Goal: Task Accomplishment & Management: Manage account settings

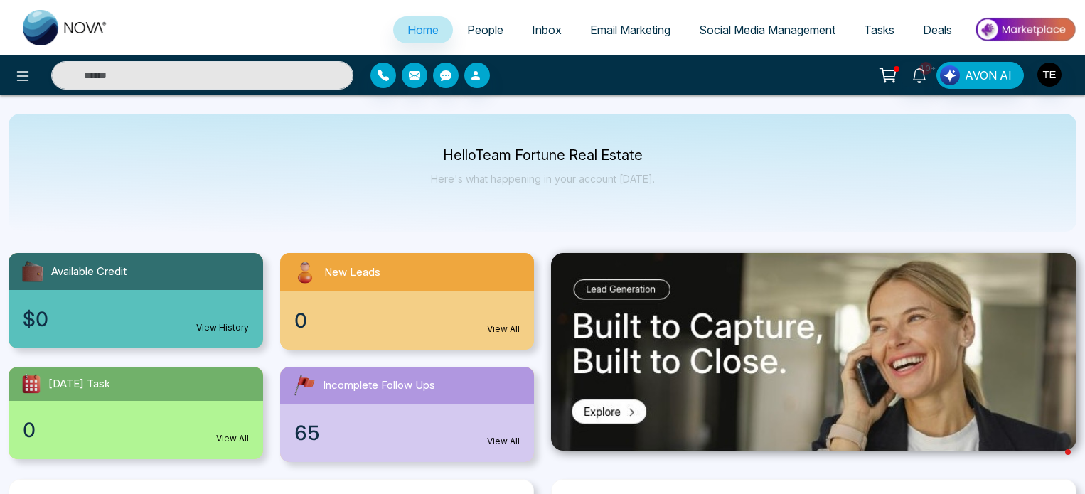
select select "*"
click at [469, 24] on span "People" at bounding box center [485, 30] width 36 height 14
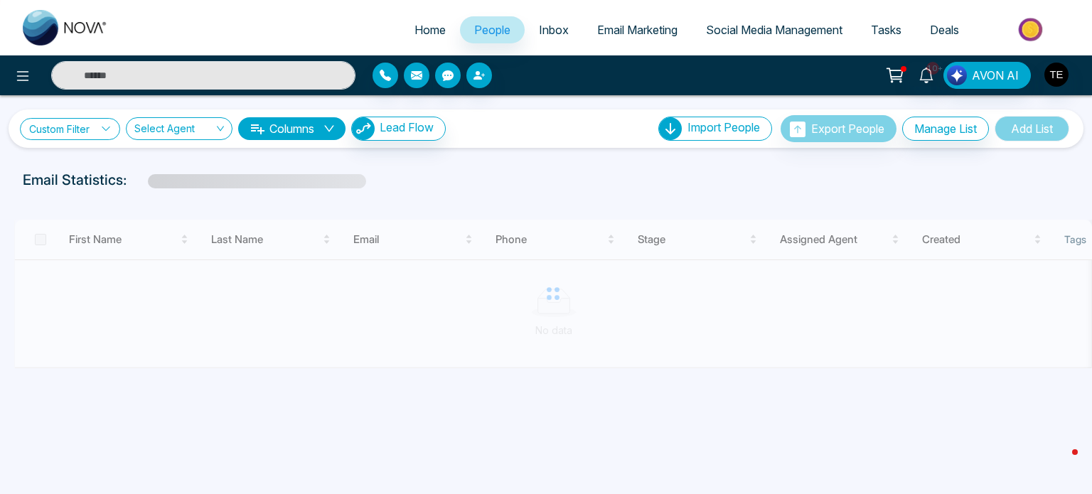
click at [73, 125] on link "Custom Filter" at bounding box center [70, 129] width 100 height 22
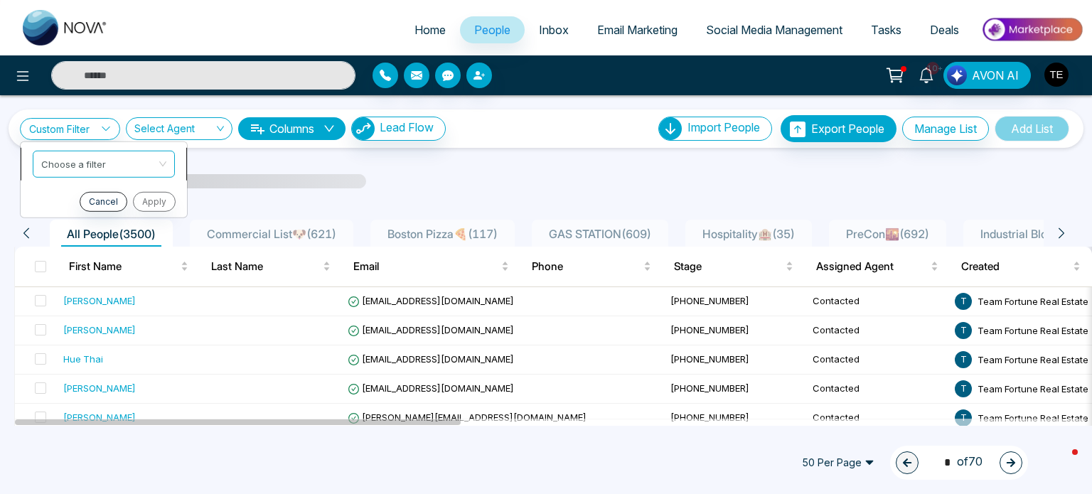
click at [82, 163] on input "search" at bounding box center [98, 161] width 115 height 21
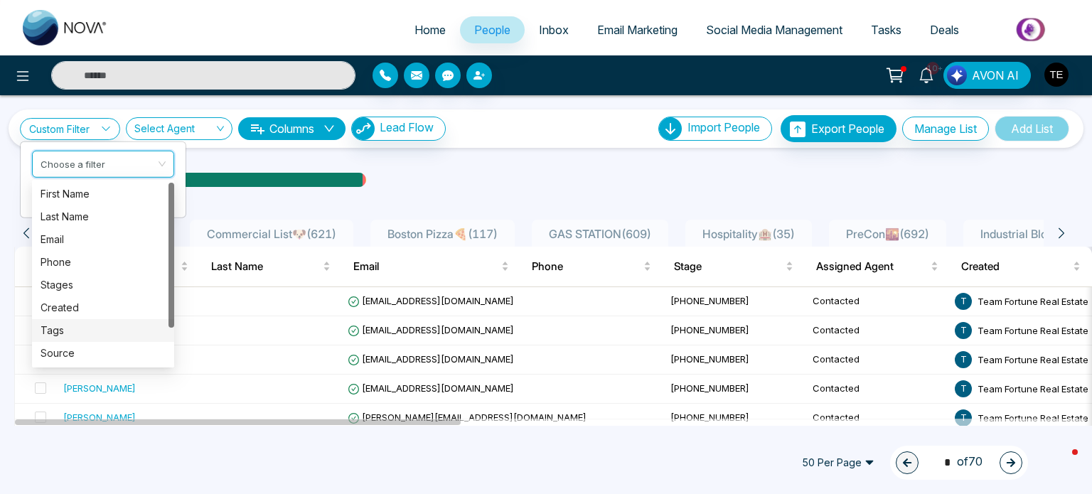
click at [58, 327] on div "Tags" at bounding box center [103, 331] width 125 height 16
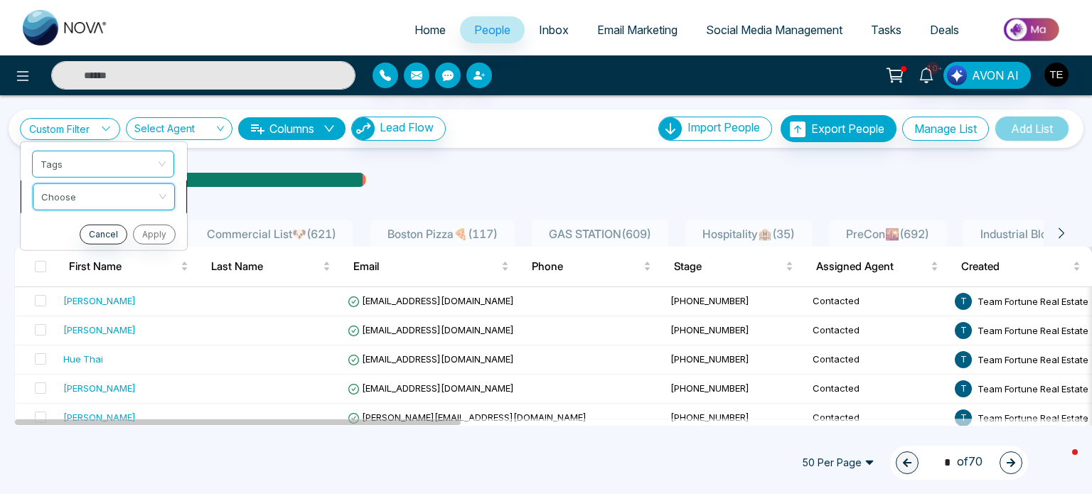
click at [134, 197] on input "search" at bounding box center [98, 193] width 115 height 21
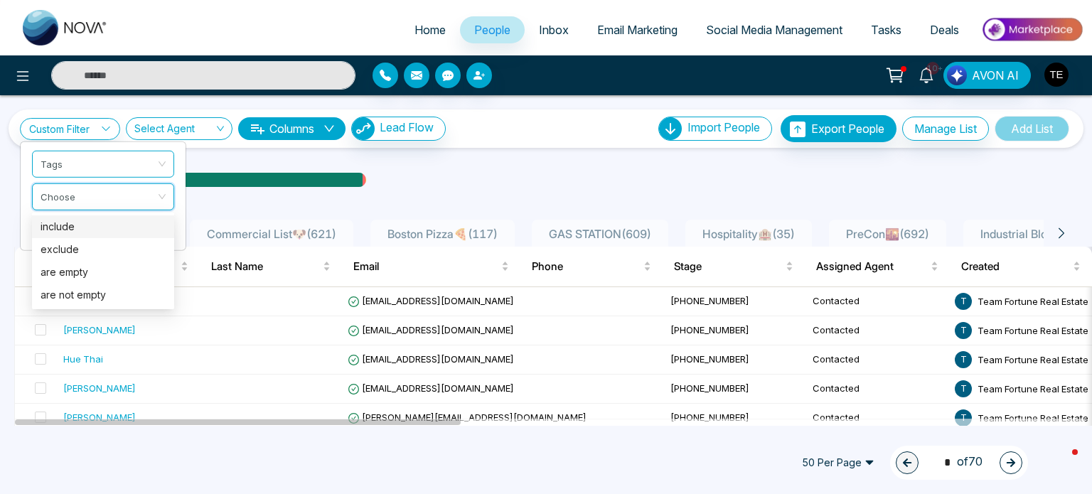
click at [95, 224] on div "include" at bounding box center [103, 227] width 125 height 16
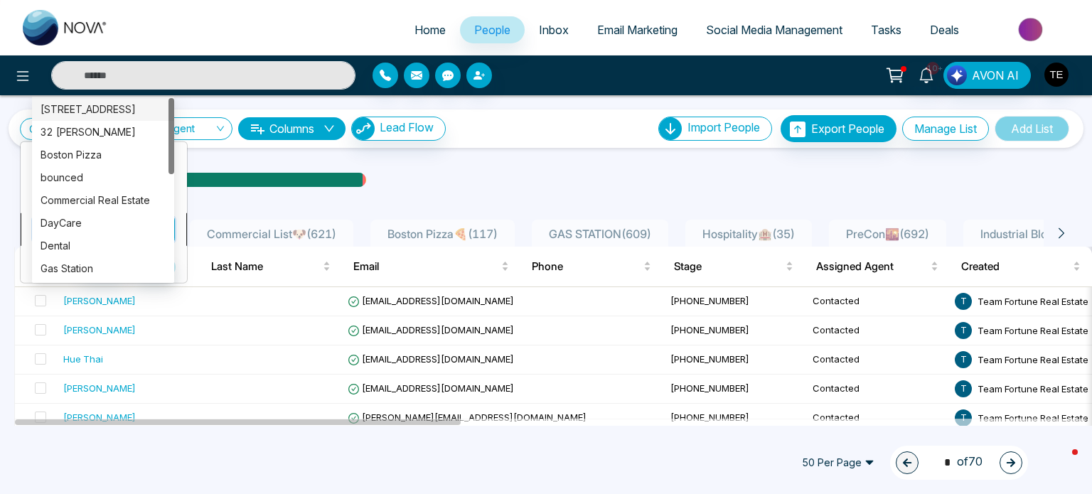
click at [95, 233] on div "Custom Filter Tags include Choose Cancel Apply Select Agent Columns Lead Flow I…" at bounding box center [546, 260] width 1092 height 331
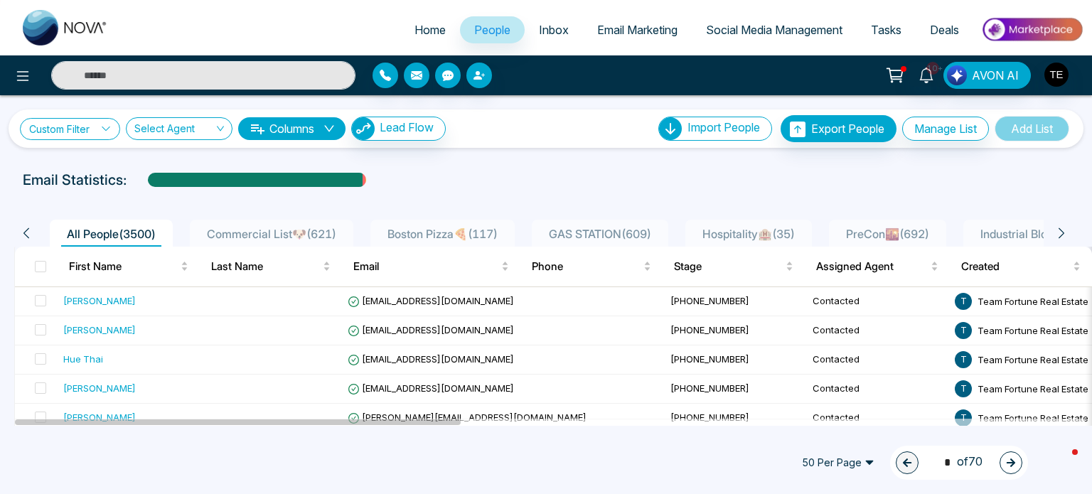
click at [103, 128] on icon at bounding box center [106, 129] width 10 height 10
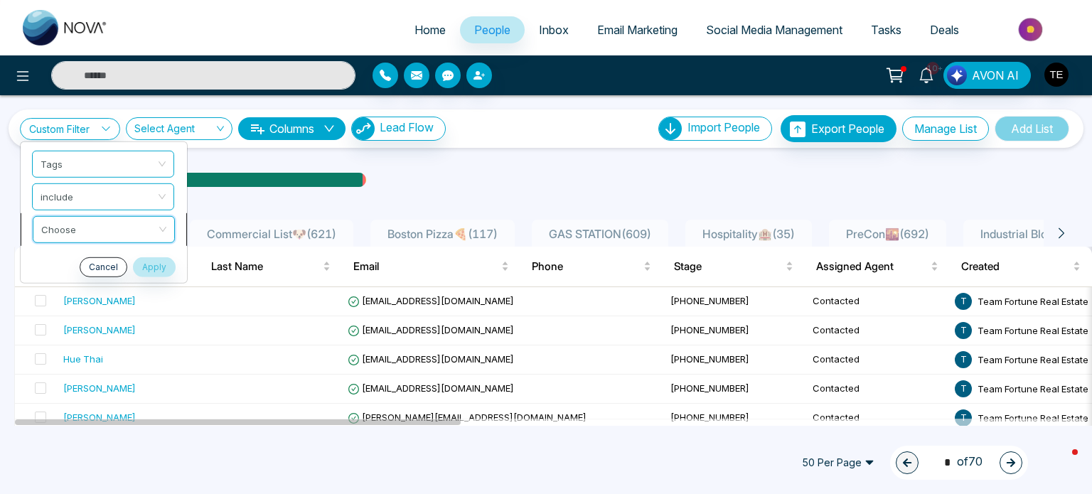
click at [92, 225] on div "Custom Filter Tags include Choose Cancel Apply Select Agent Columns Lead Flow I…" at bounding box center [546, 260] width 1092 height 331
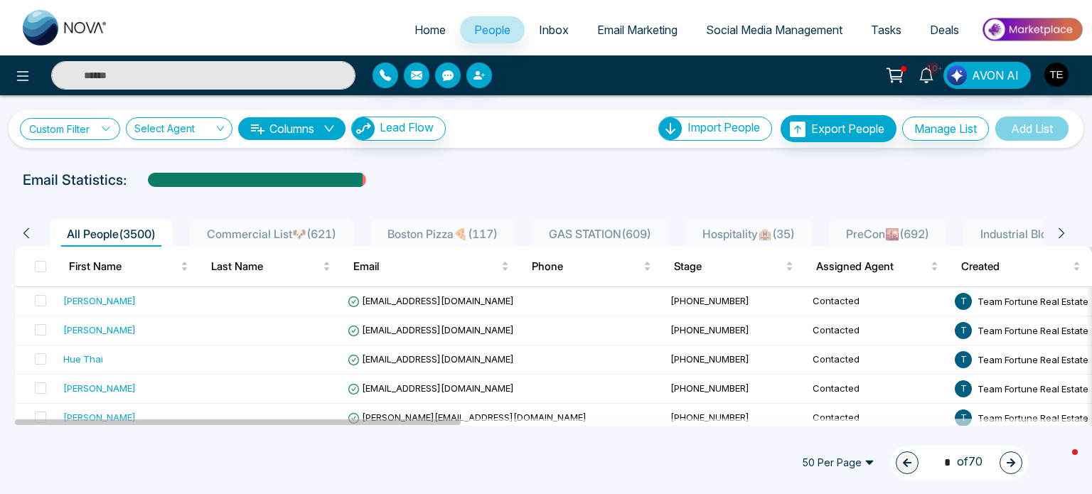
click at [99, 136] on link "Custom Filter" at bounding box center [70, 129] width 100 height 22
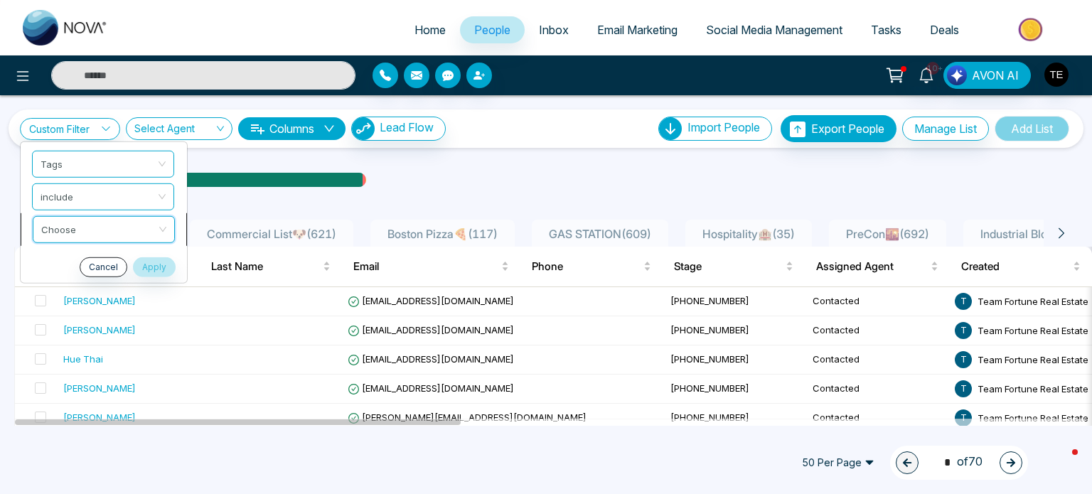
click at [70, 228] on div "Custom Filter Tags include Choose Cancel Apply Select Agent Columns Lead Flow I…" at bounding box center [546, 260] width 1092 height 331
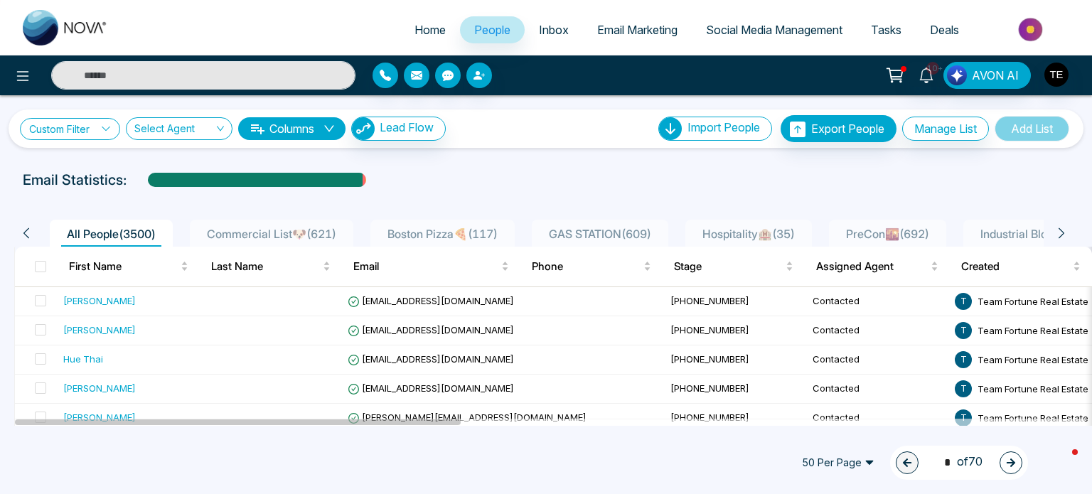
click at [69, 133] on link "Custom Filter" at bounding box center [70, 129] width 100 height 22
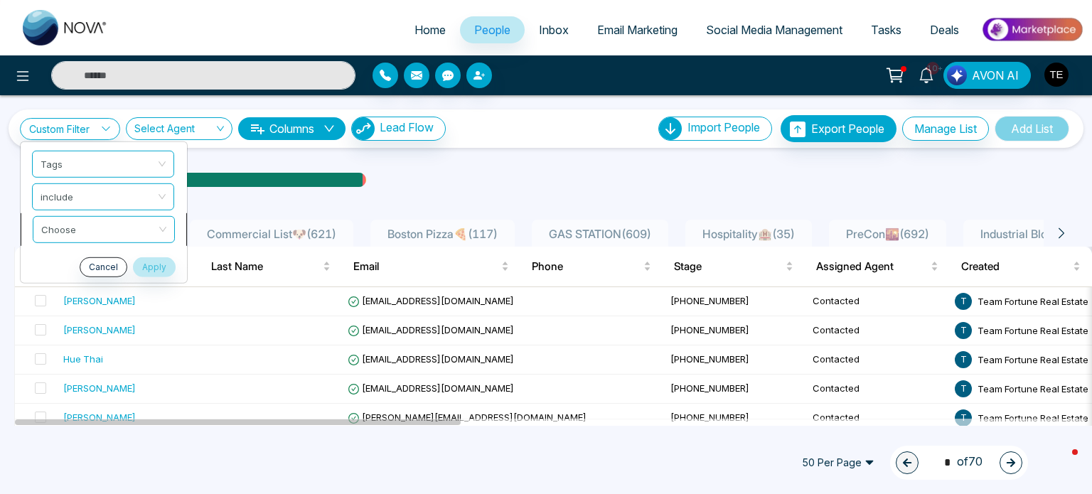
click at [85, 220] on div "Custom Filter Tags include Choose Cancel Apply Select Agent Columns Lead Flow I…" at bounding box center [546, 260] width 1092 height 331
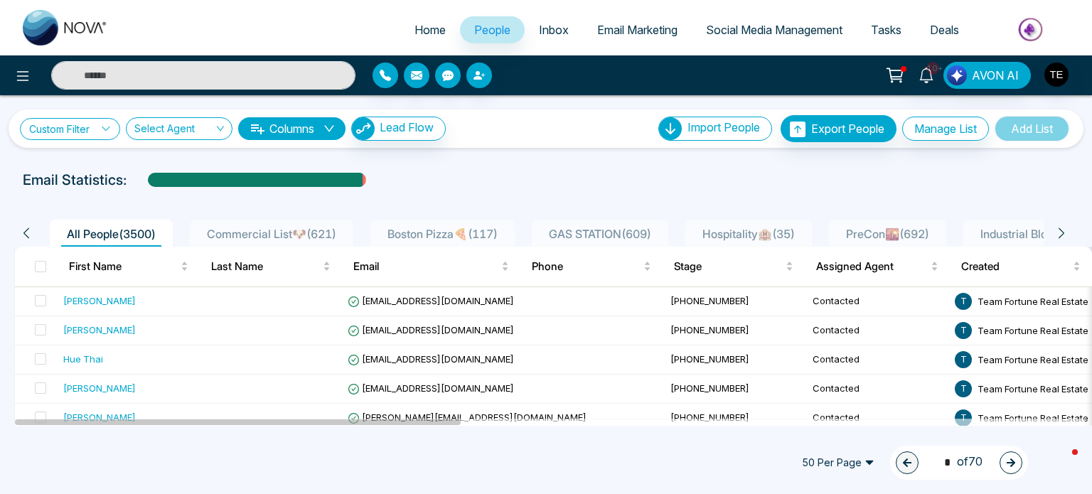
click at [83, 124] on link "Custom Filter" at bounding box center [70, 129] width 100 height 22
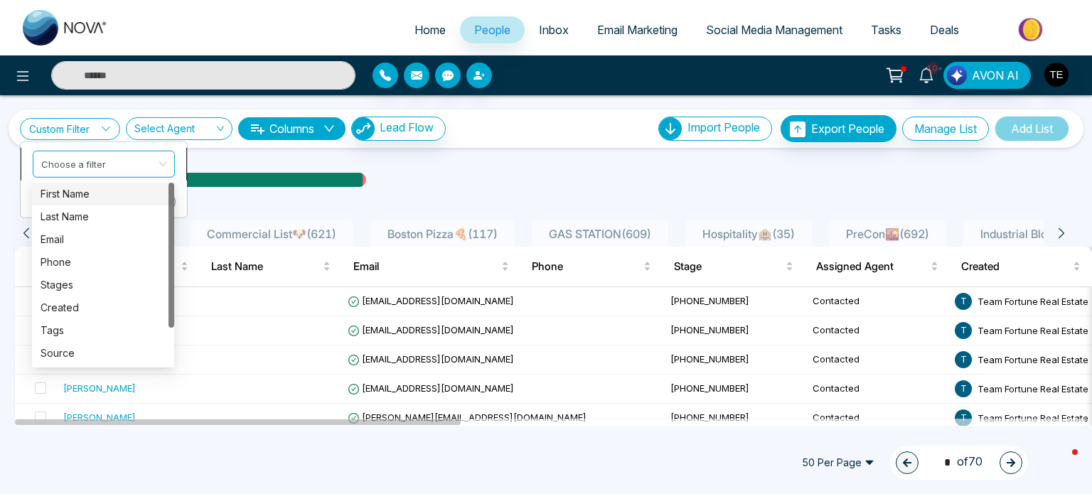
click at [90, 172] on span at bounding box center [98, 164] width 115 height 26
click at [56, 333] on div "Tags" at bounding box center [103, 331] width 125 height 16
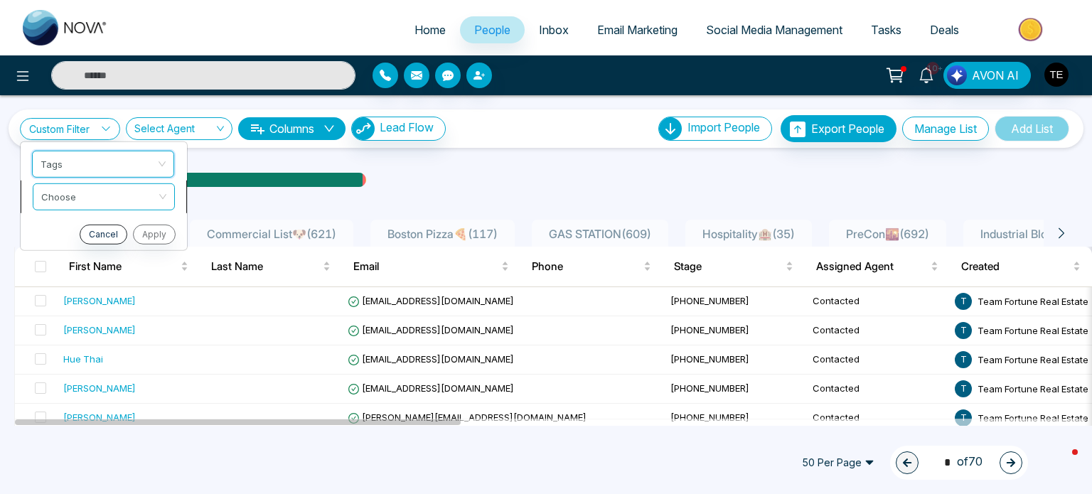
click at [126, 196] on input "search" at bounding box center [98, 193] width 115 height 21
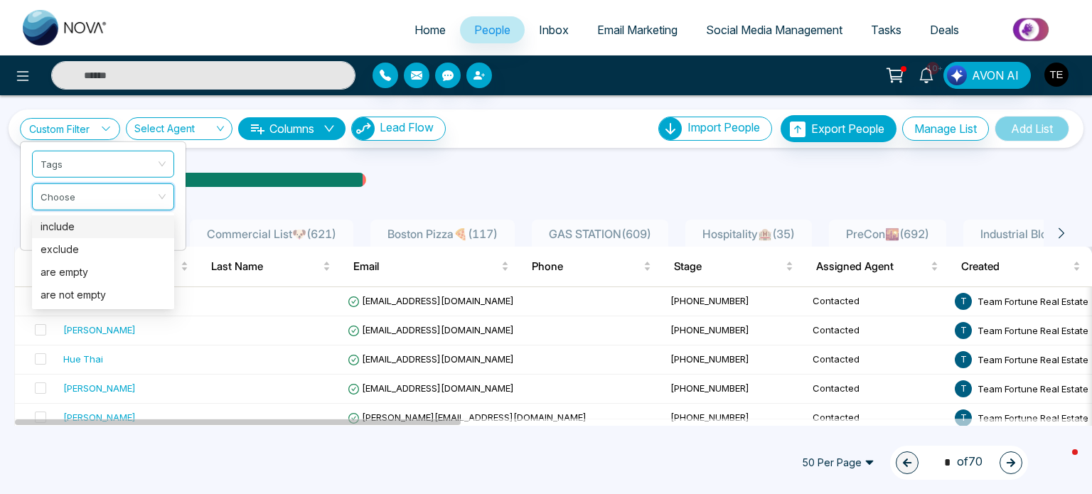
click at [87, 227] on div "include" at bounding box center [103, 227] width 125 height 16
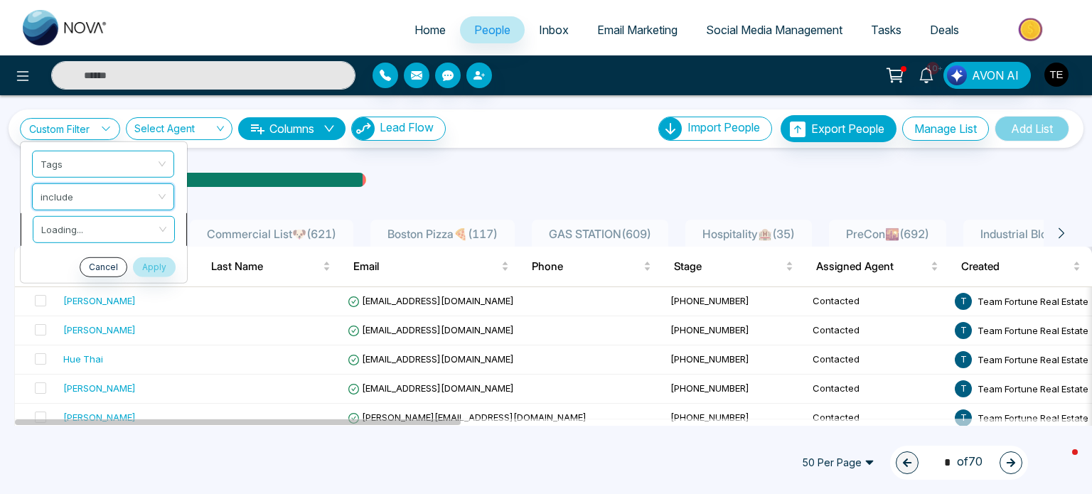
click at [109, 235] on input "search" at bounding box center [98, 226] width 115 height 21
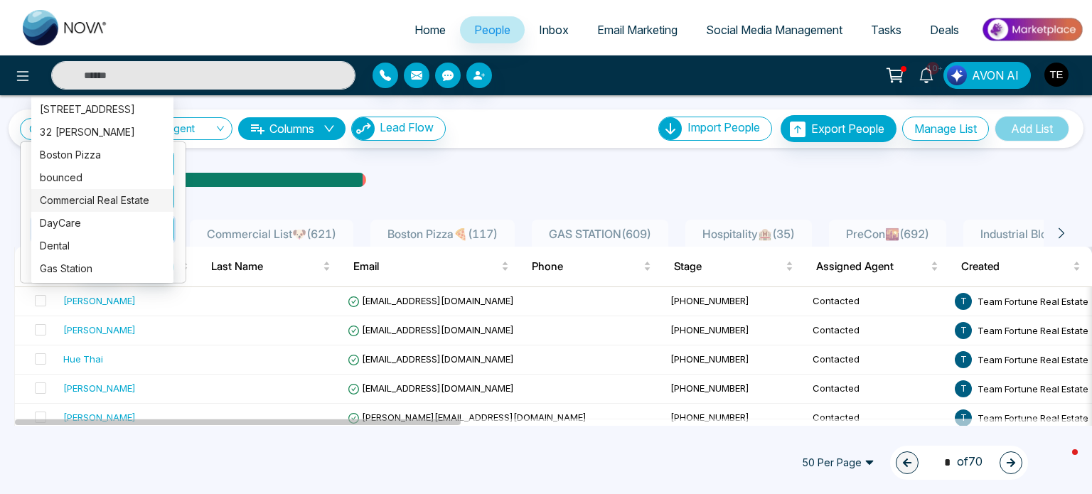
click at [85, 201] on div "Commercial Real Estate" at bounding box center [102, 201] width 125 height 16
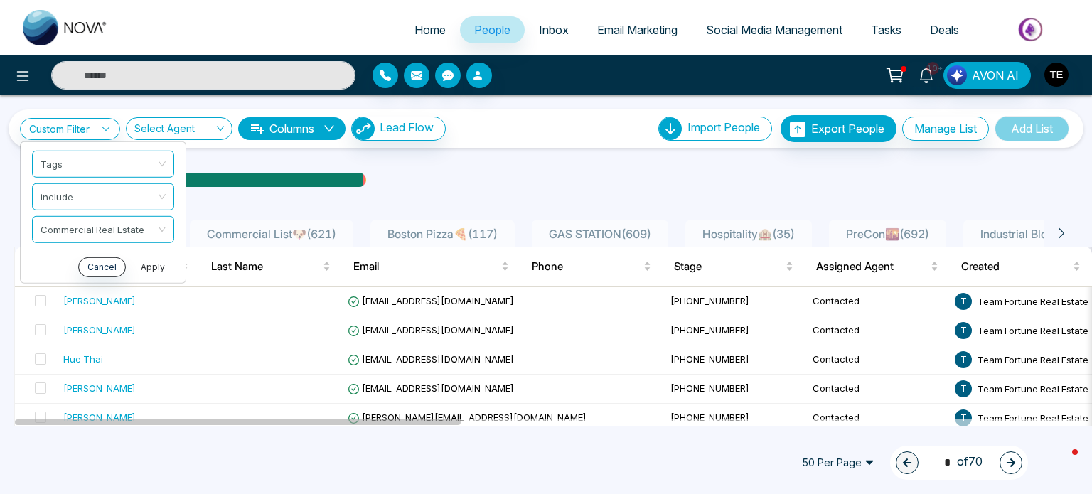
click at [149, 264] on button "Apply" at bounding box center [153, 267] width 43 height 20
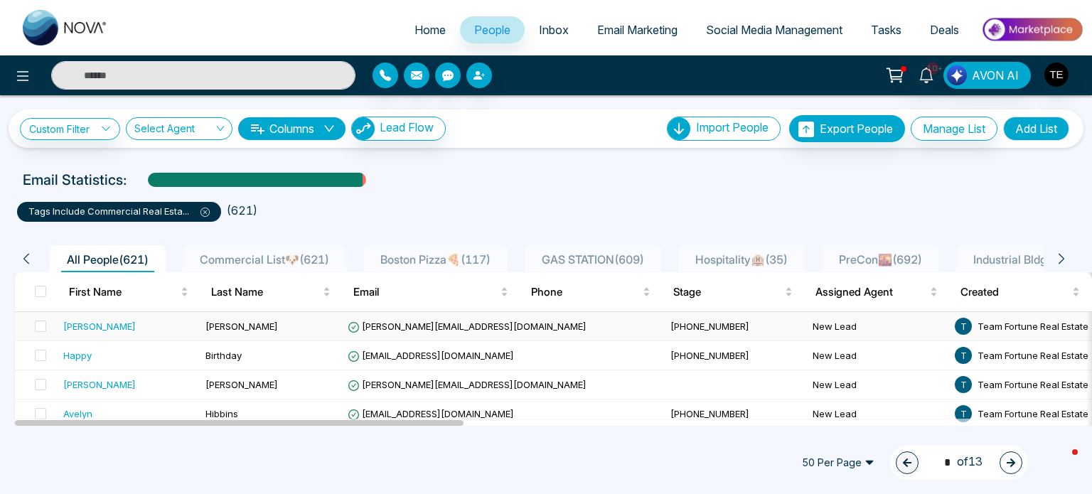
click at [297, 326] on td "[PERSON_NAME]" at bounding box center [271, 326] width 142 height 29
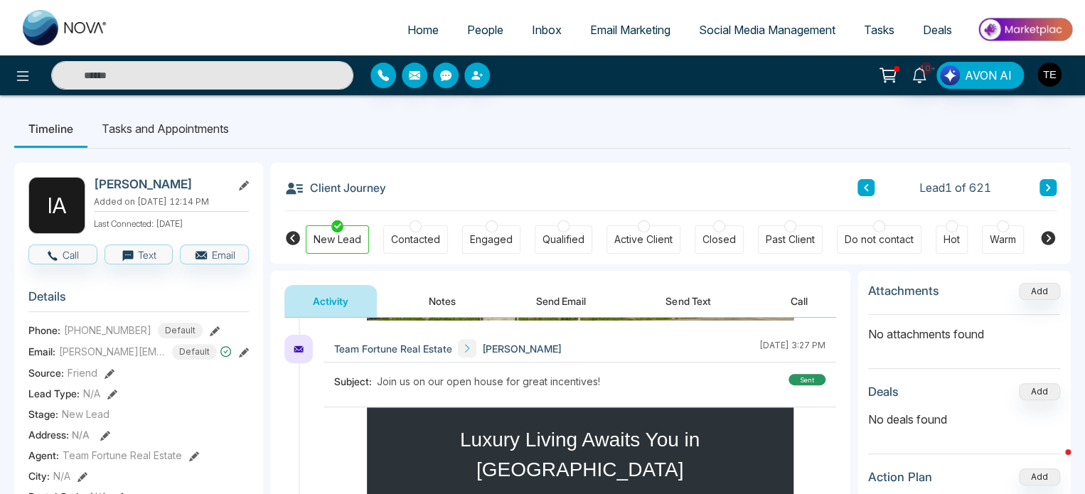
click at [1050, 181] on button at bounding box center [1048, 187] width 17 height 17
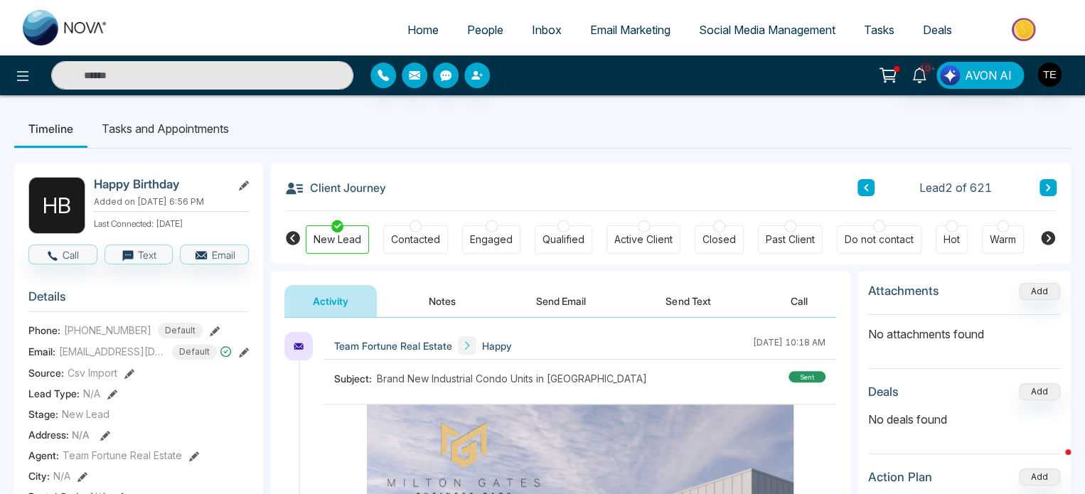
click at [1041, 180] on button at bounding box center [1048, 187] width 17 height 17
click at [1045, 184] on icon at bounding box center [1048, 187] width 7 height 9
click at [449, 298] on button "Notes" at bounding box center [442, 301] width 84 height 32
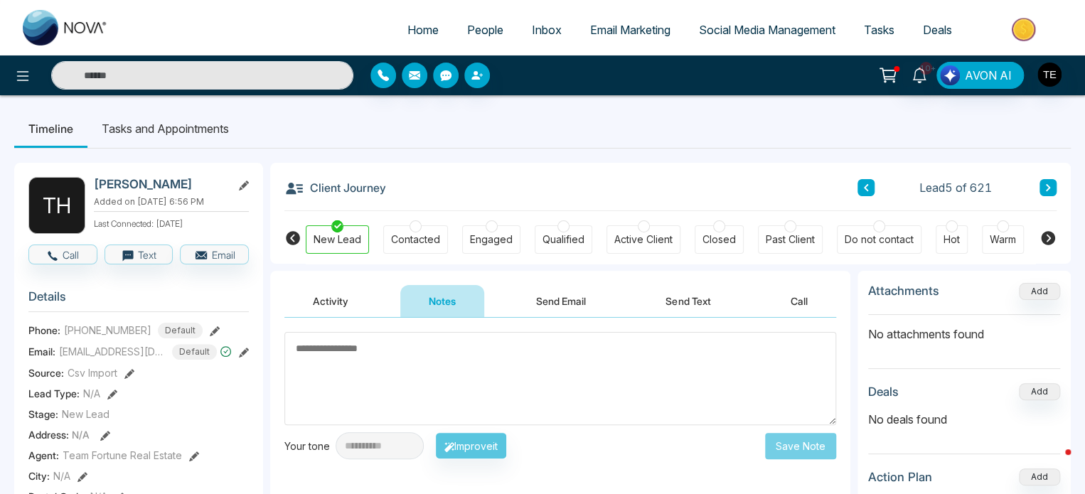
click at [329, 306] on button "Activity" at bounding box center [330, 301] width 92 height 32
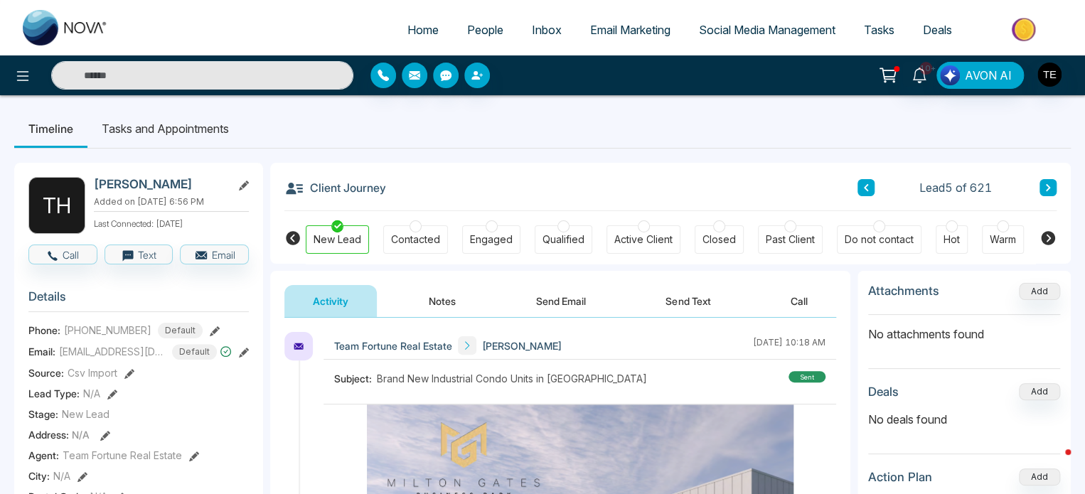
click at [444, 296] on button "Notes" at bounding box center [442, 301] width 84 height 32
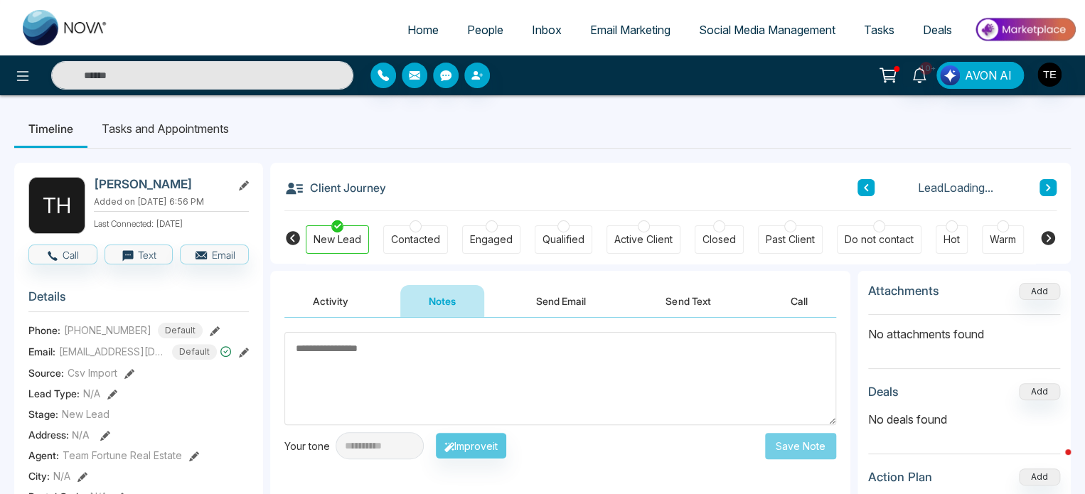
click at [425, 330] on div "**********" at bounding box center [560, 460] width 580 height 284
click at [401, 361] on textarea at bounding box center [560, 378] width 552 height 93
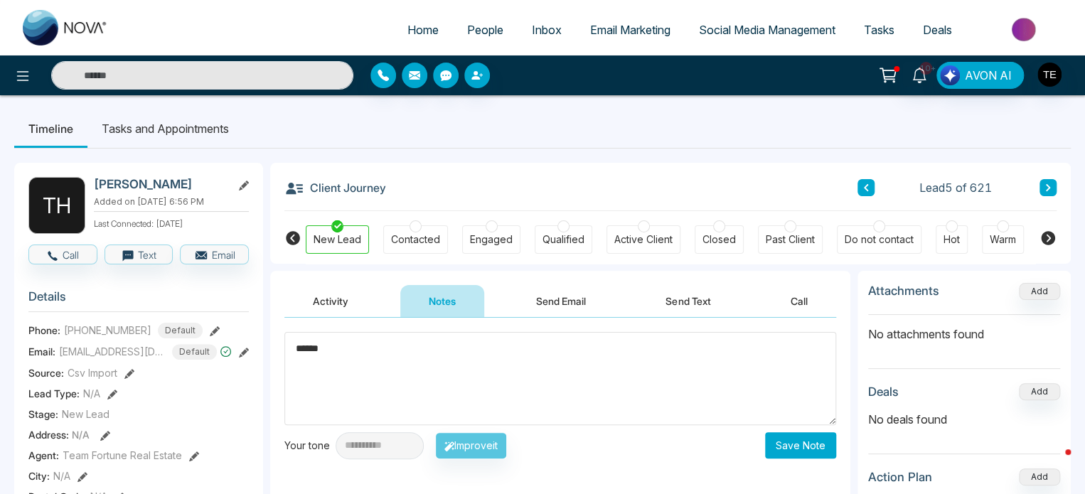
type textarea "******"
click at [808, 439] on button "Save Note" at bounding box center [800, 445] width 71 height 26
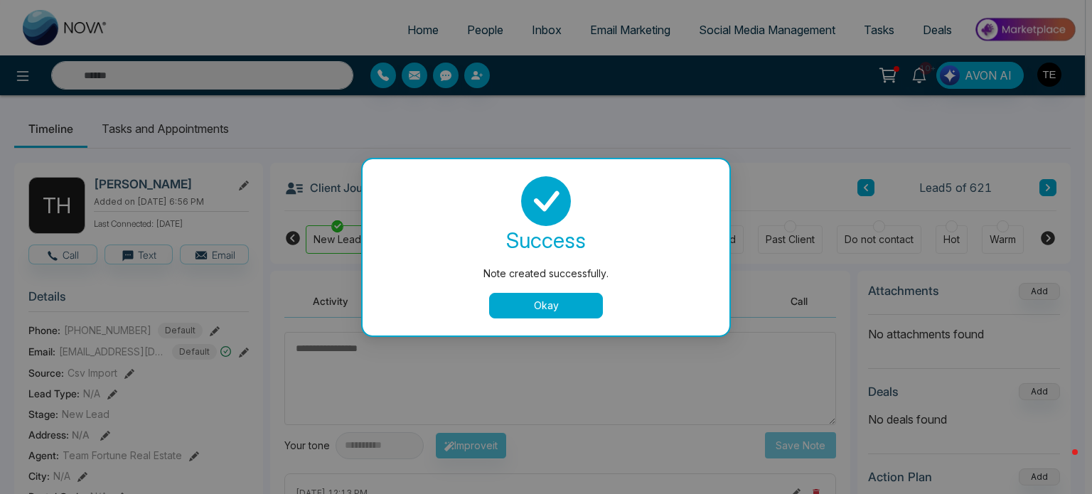
click at [529, 306] on button "Okay" at bounding box center [546, 306] width 114 height 26
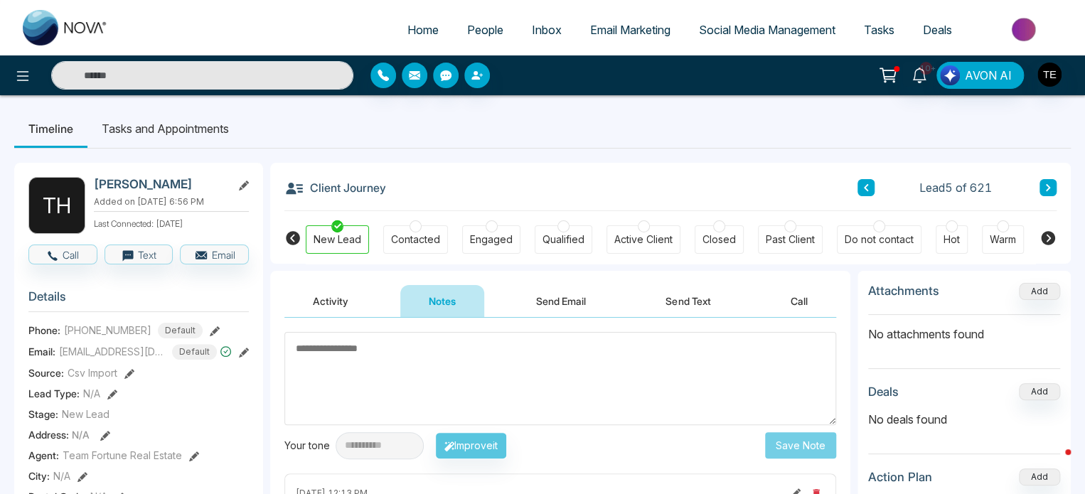
click at [1050, 183] on button at bounding box center [1048, 187] width 17 height 17
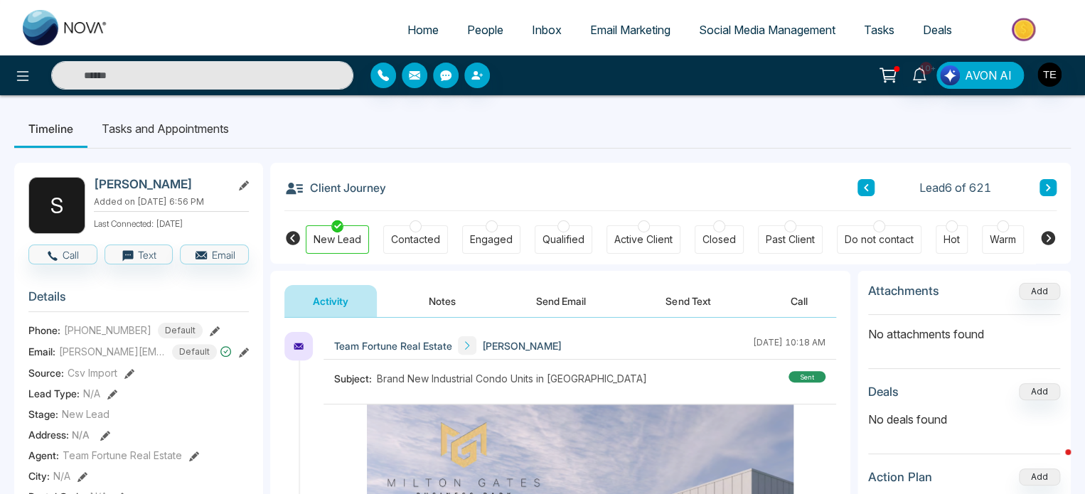
click at [1048, 191] on icon at bounding box center [1048, 187] width 7 height 9
click at [441, 302] on button "Notes" at bounding box center [442, 301] width 84 height 32
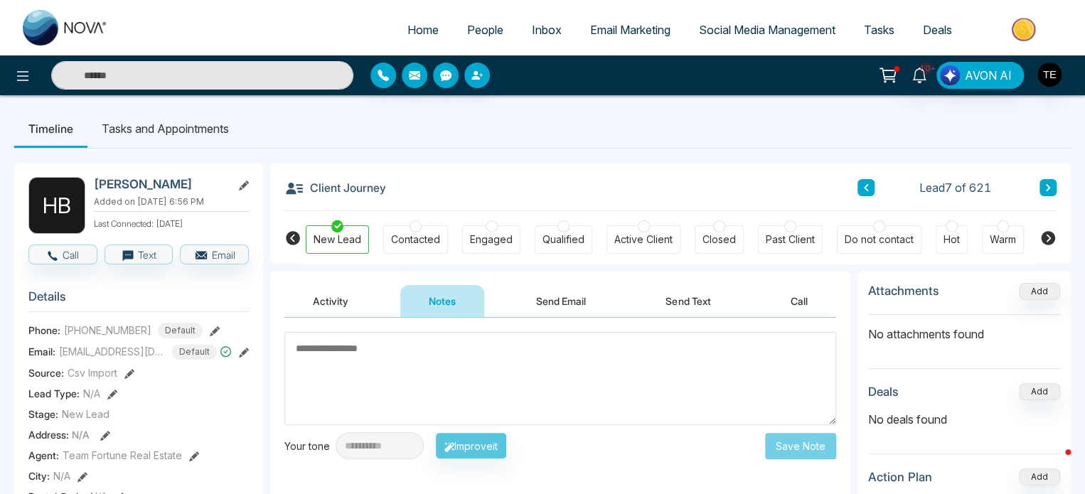
click at [425, 358] on textarea at bounding box center [560, 378] width 552 height 93
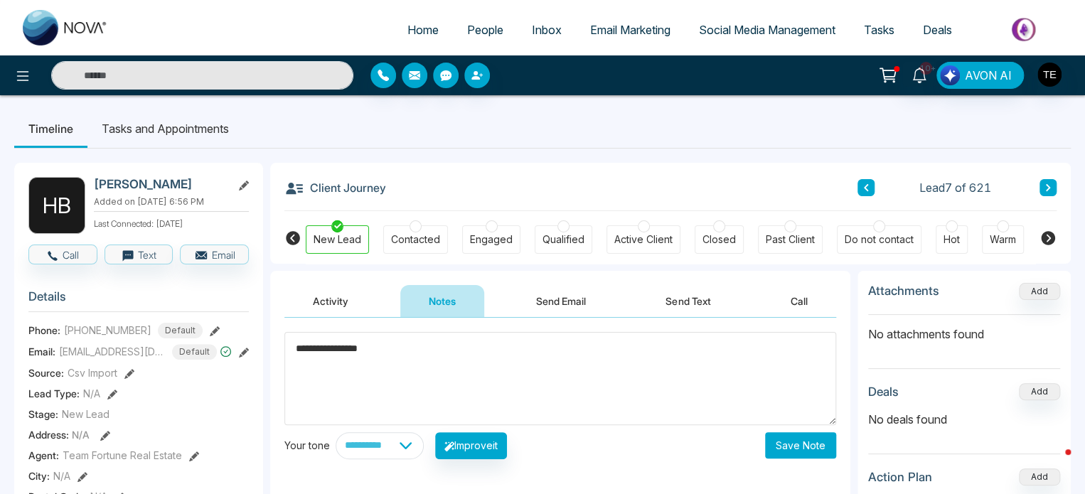
type textarea "**********"
click at [818, 437] on button "Save Note" at bounding box center [800, 445] width 71 height 26
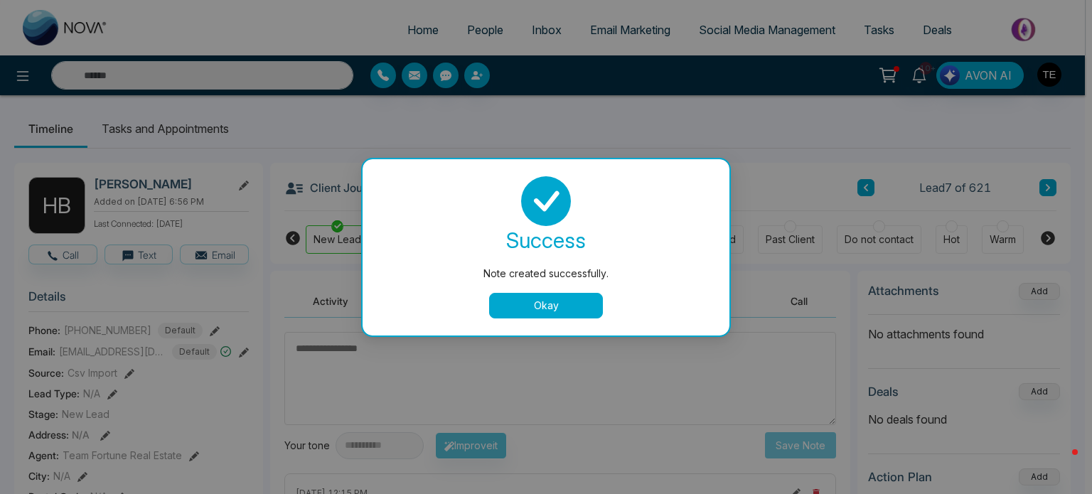
click at [508, 304] on button "Okay" at bounding box center [546, 306] width 114 height 26
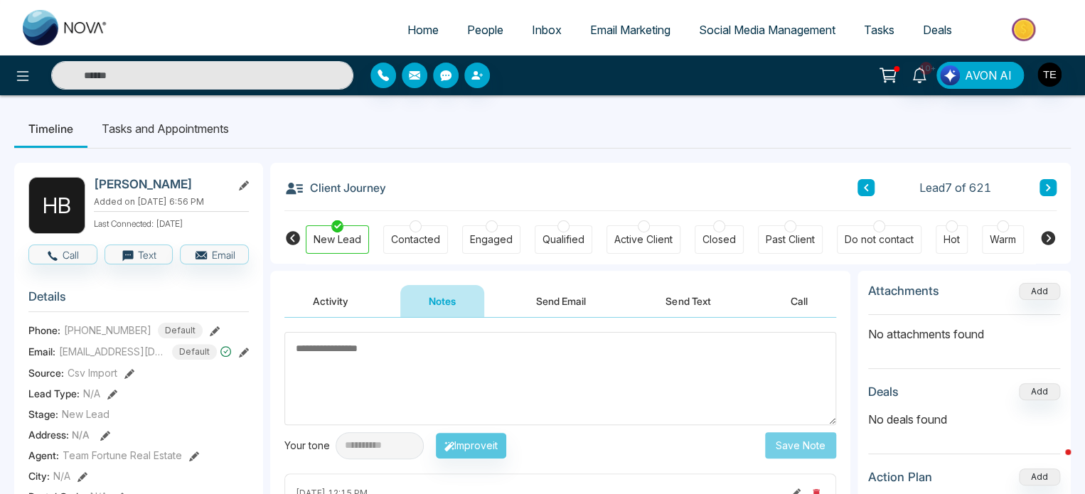
click at [1049, 187] on icon at bounding box center [1048, 187] width 4 height 7
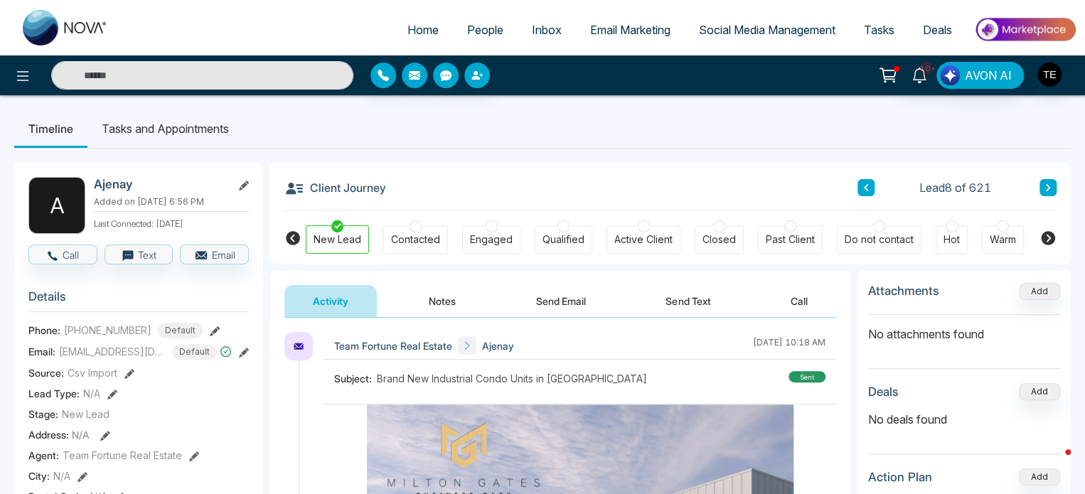
click at [451, 304] on button "Notes" at bounding box center [442, 301] width 84 height 32
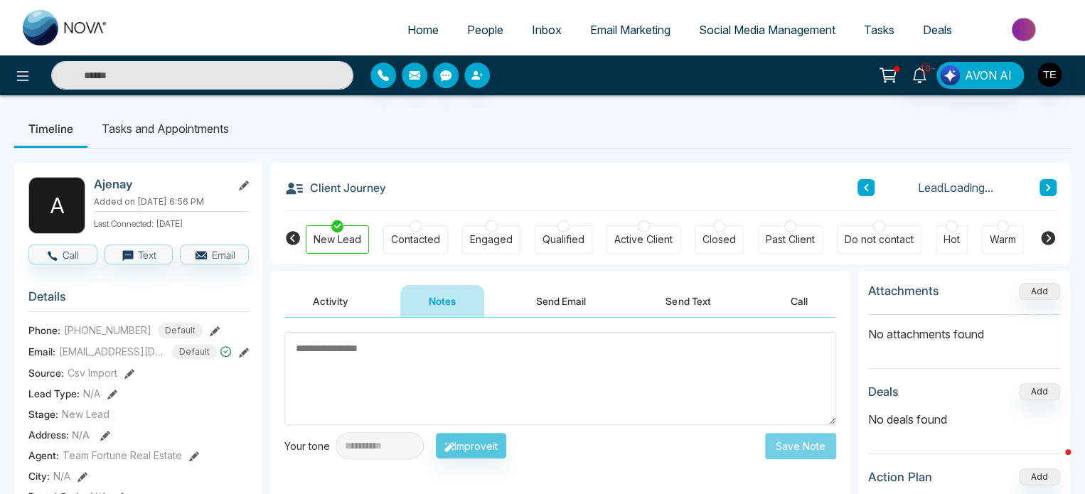
click at [420, 340] on textarea at bounding box center [560, 378] width 552 height 93
type textarea "******"
click at [791, 446] on button "Save Note" at bounding box center [800, 445] width 71 height 26
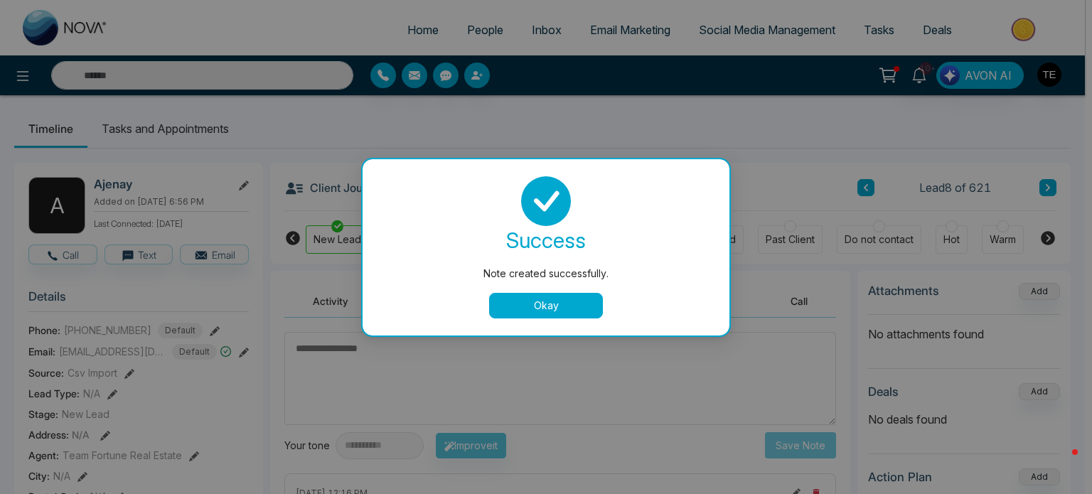
click at [552, 306] on button "Okay" at bounding box center [546, 306] width 114 height 26
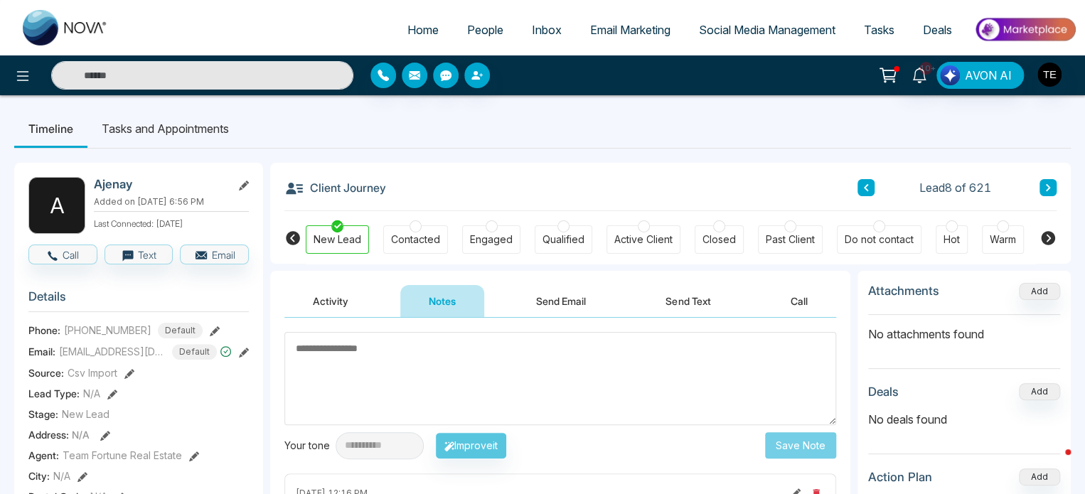
click at [1052, 189] on button at bounding box center [1048, 187] width 17 height 17
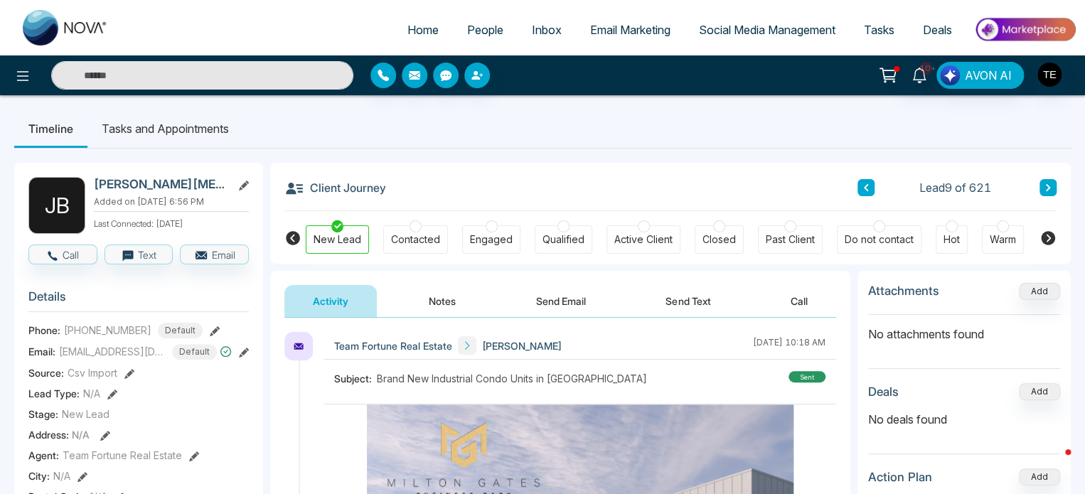
click at [439, 298] on button "Notes" at bounding box center [442, 301] width 84 height 32
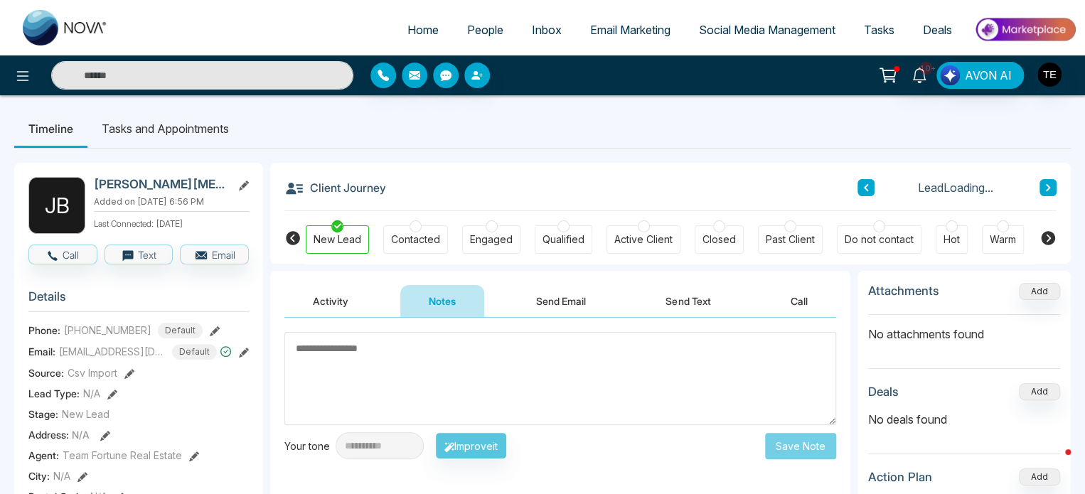
click at [430, 358] on textarea at bounding box center [560, 378] width 552 height 93
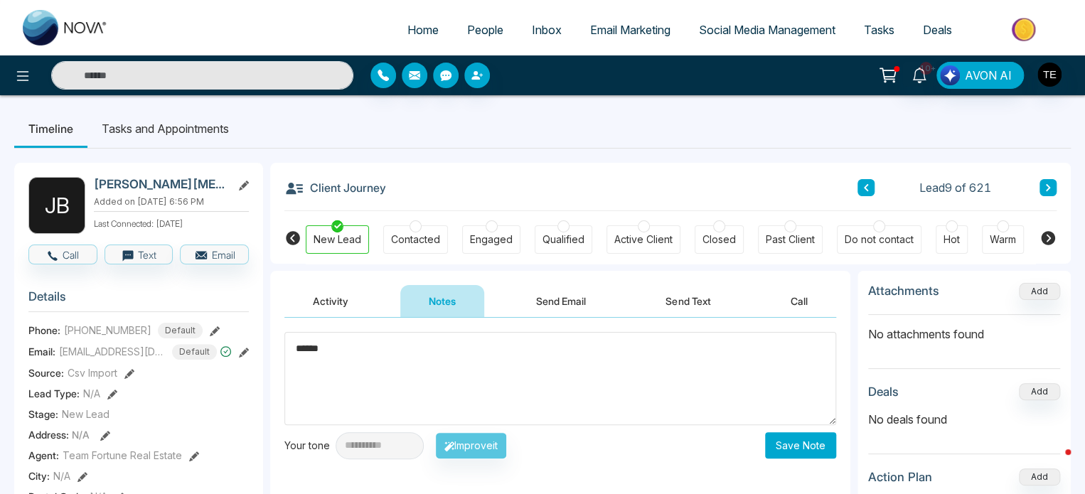
type textarea "******"
click at [778, 437] on button "Save Note" at bounding box center [800, 445] width 71 height 26
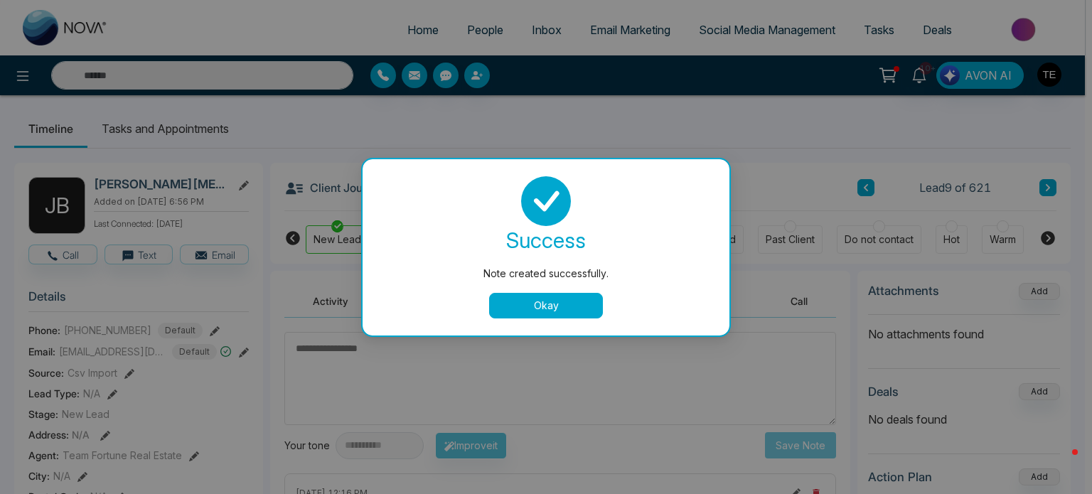
click at [533, 311] on button "Okay" at bounding box center [546, 306] width 114 height 26
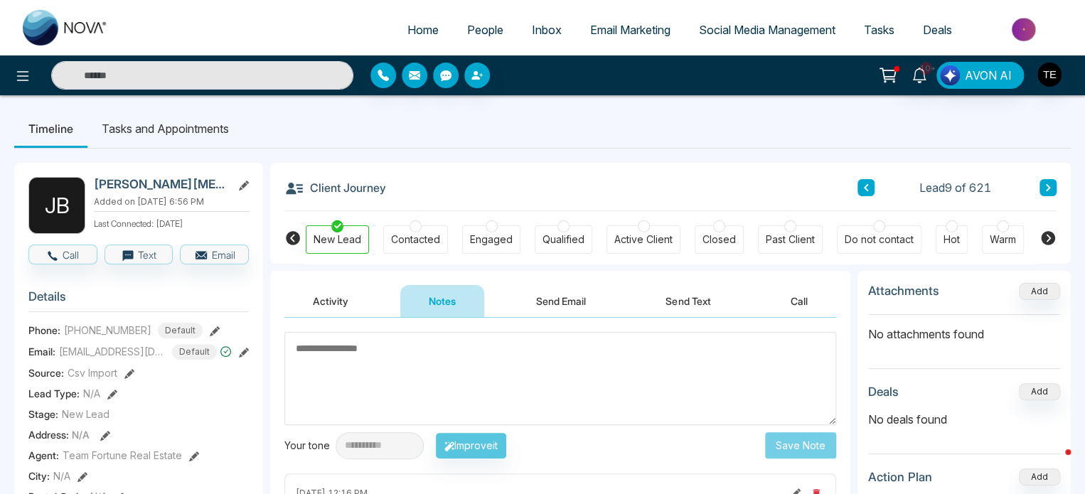
click at [1049, 183] on button at bounding box center [1048, 187] width 17 height 17
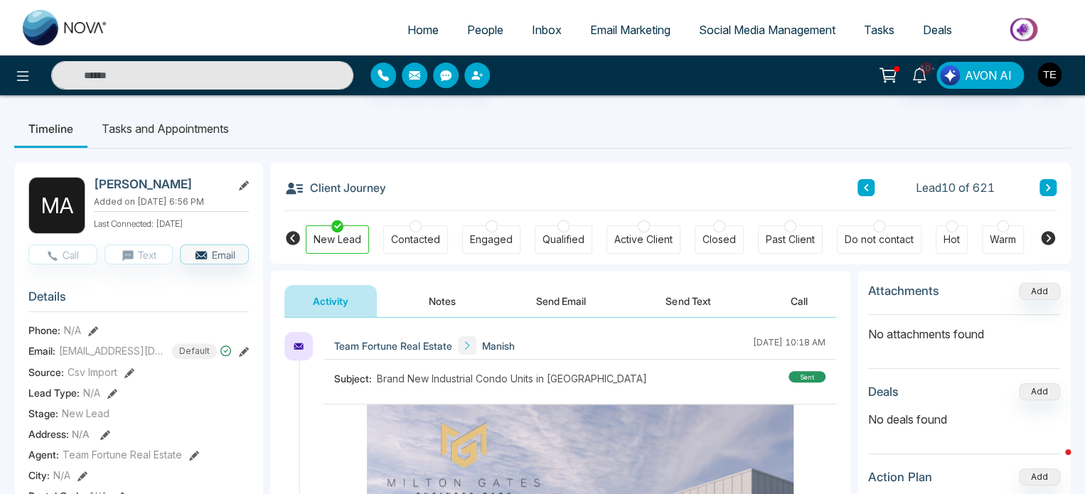
click at [1047, 194] on button at bounding box center [1048, 187] width 17 height 17
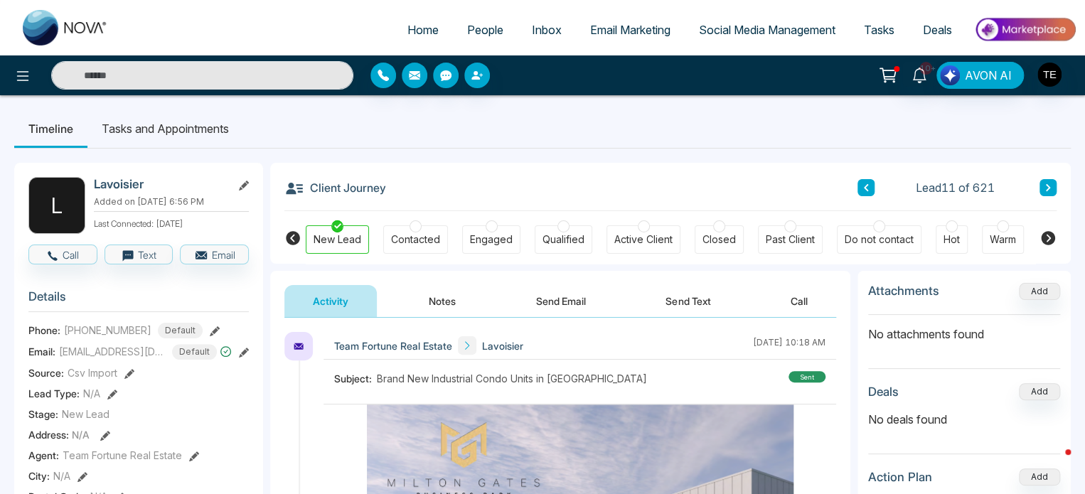
click at [1047, 183] on button at bounding box center [1048, 187] width 17 height 17
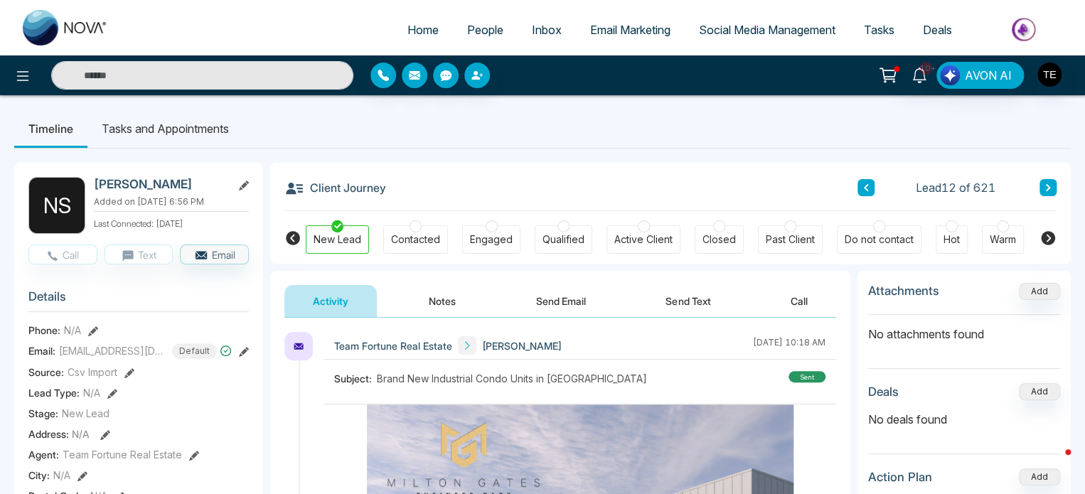
click at [1047, 183] on button at bounding box center [1048, 187] width 17 height 17
click at [1052, 185] on button at bounding box center [1048, 187] width 17 height 17
click at [1043, 193] on button at bounding box center [1048, 187] width 17 height 17
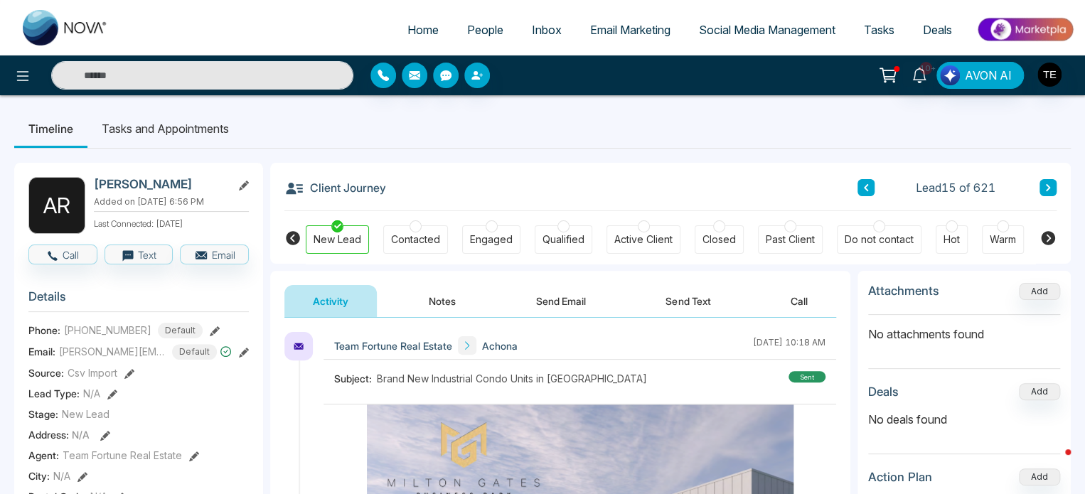
click at [1043, 193] on button at bounding box center [1048, 187] width 17 height 17
click at [447, 301] on button "Notes" at bounding box center [442, 301] width 84 height 32
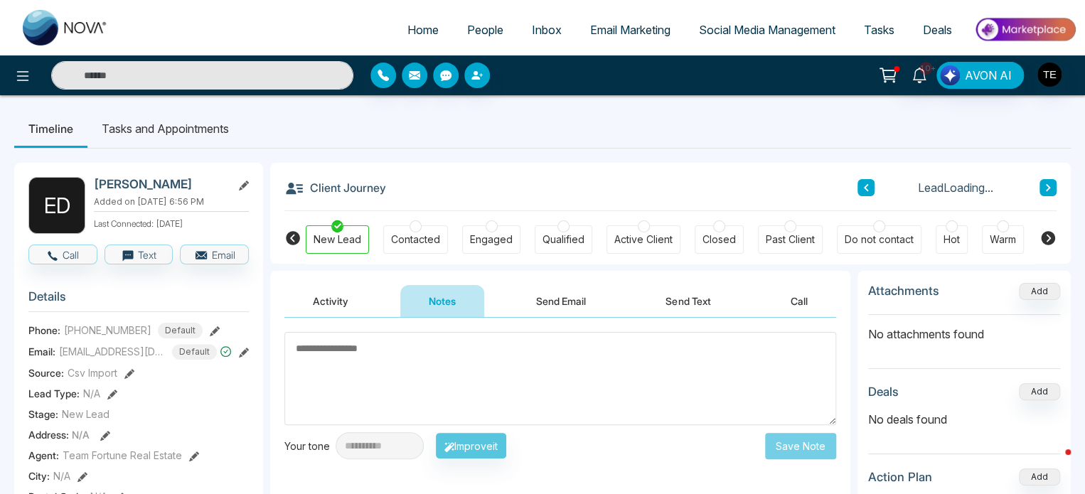
click at [426, 346] on textarea at bounding box center [560, 378] width 552 height 93
type textarea "******"
click at [815, 448] on button "Save Note" at bounding box center [800, 445] width 71 height 26
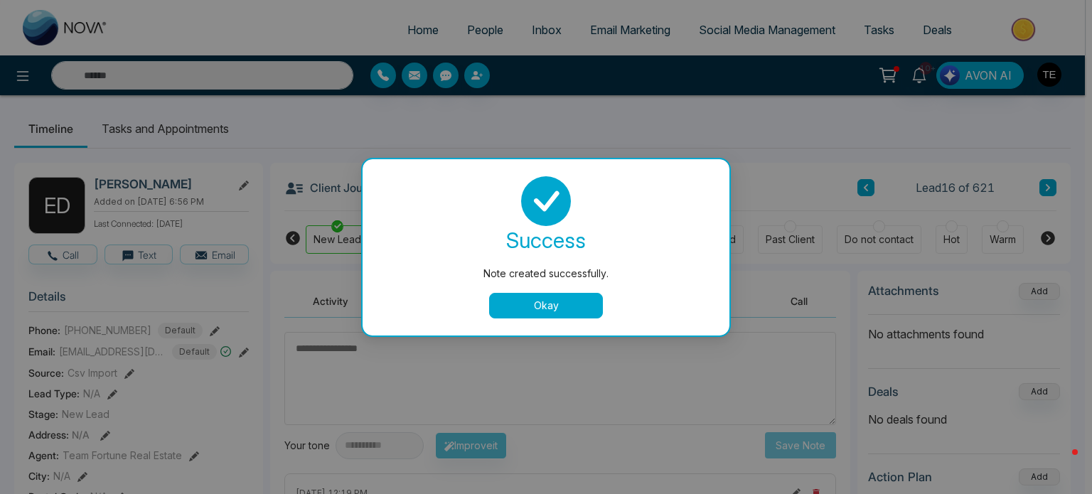
click at [540, 306] on button "Okay" at bounding box center [546, 306] width 114 height 26
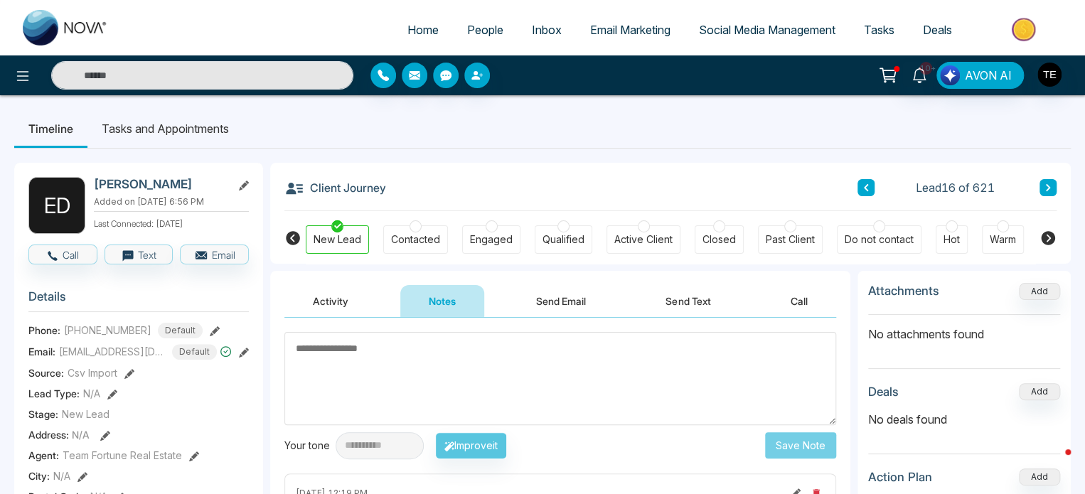
click at [1047, 191] on icon at bounding box center [1048, 187] width 7 height 9
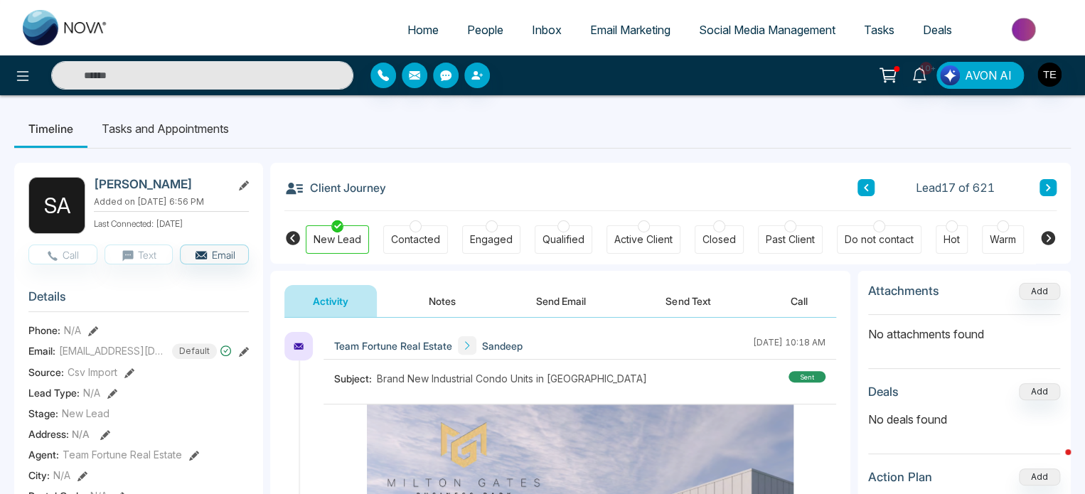
click at [1047, 190] on icon at bounding box center [1048, 187] width 4 height 7
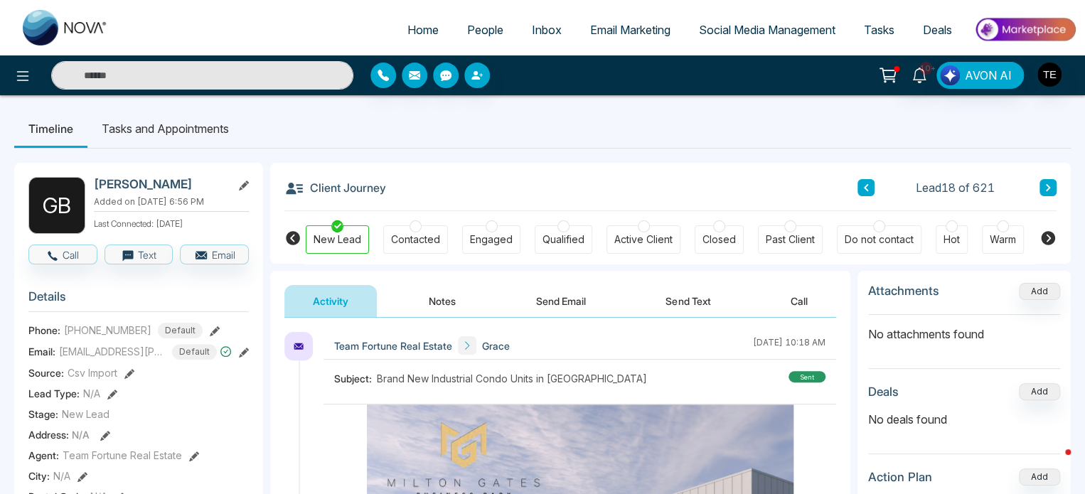
click at [1047, 190] on icon at bounding box center [1048, 187] width 4 height 7
click at [867, 189] on icon at bounding box center [866, 187] width 7 height 9
click at [1051, 185] on icon at bounding box center [1048, 187] width 7 height 9
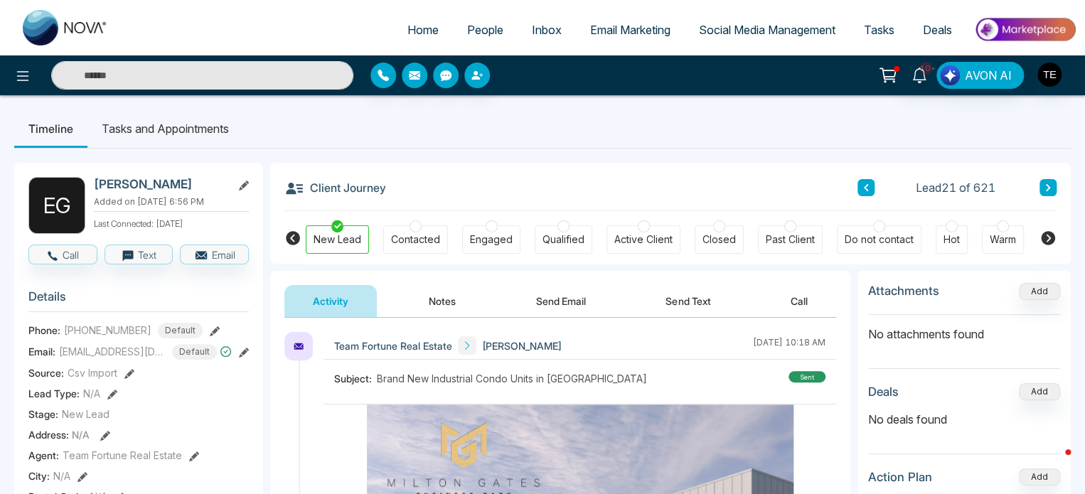
click at [1051, 185] on icon at bounding box center [1048, 187] width 7 height 9
click at [444, 304] on button "Notes" at bounding box center [442, 301] width 84 height 32
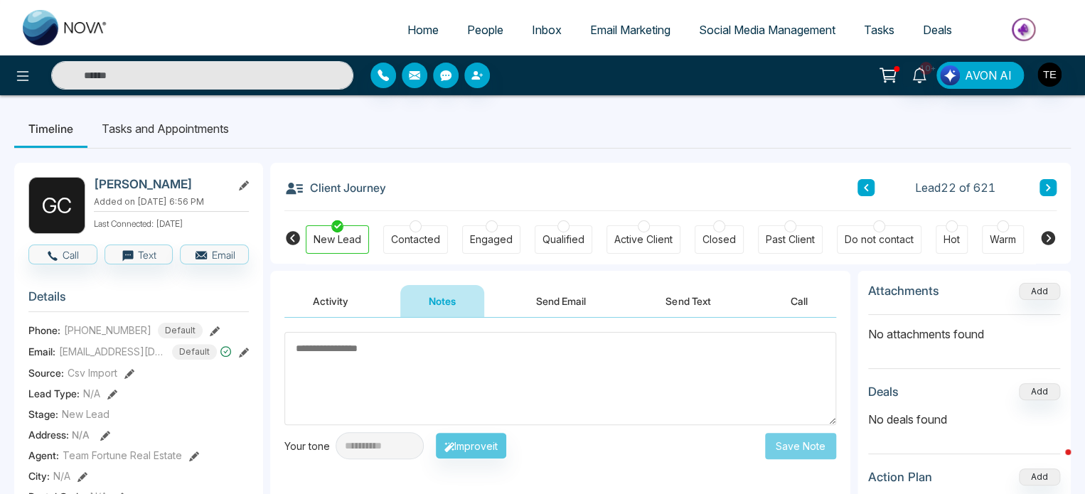
click at [331, 304] on button "Activity" at bounding box center [330, 301] width 92 height 32
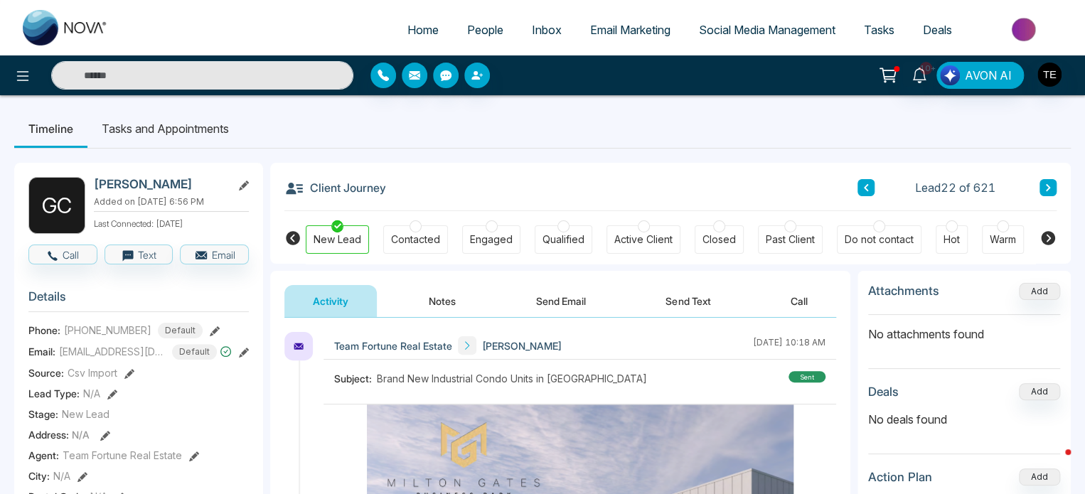
click at [439, 294] on button "Notes" at bounding box center [442, 301] width 84 height 32
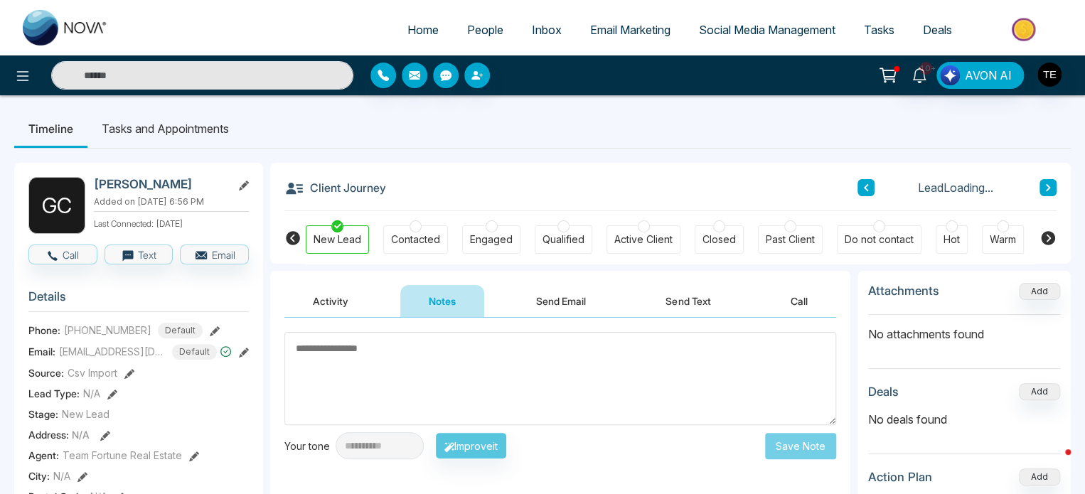
click at [395, 347] on textarea at bounding box center [560, 378] width 552 height 93
type textarea "*"
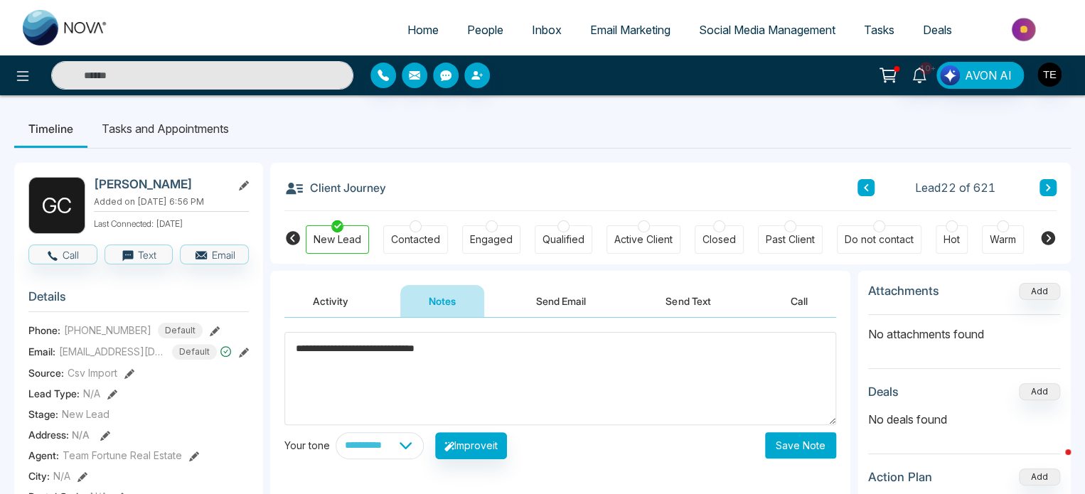
type textarea "**********"
click at [806, 446] on button "Save Note" at bounding box center [800, 445] width 71 height 26
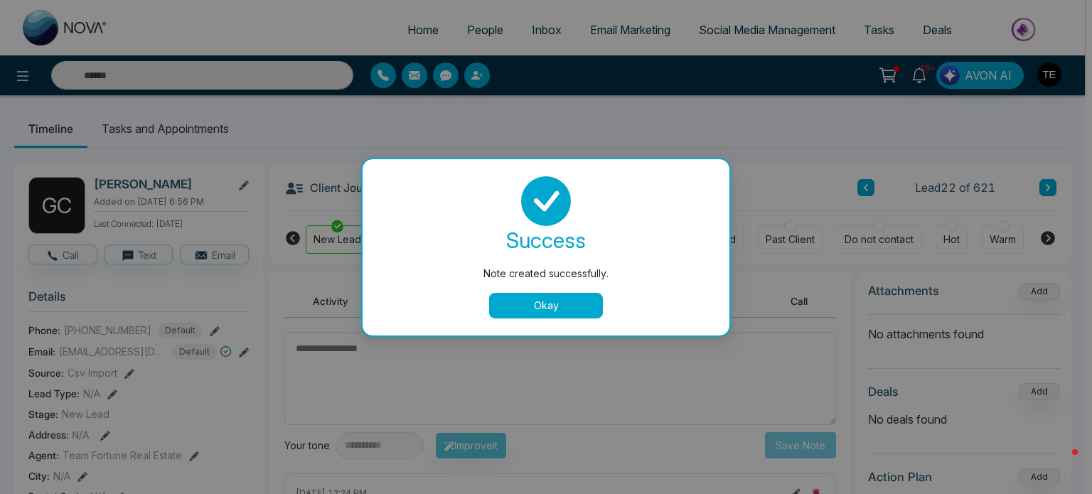
click at [560, 299] on button "Okay" at bounding box center [546, 306] width 114 height 26
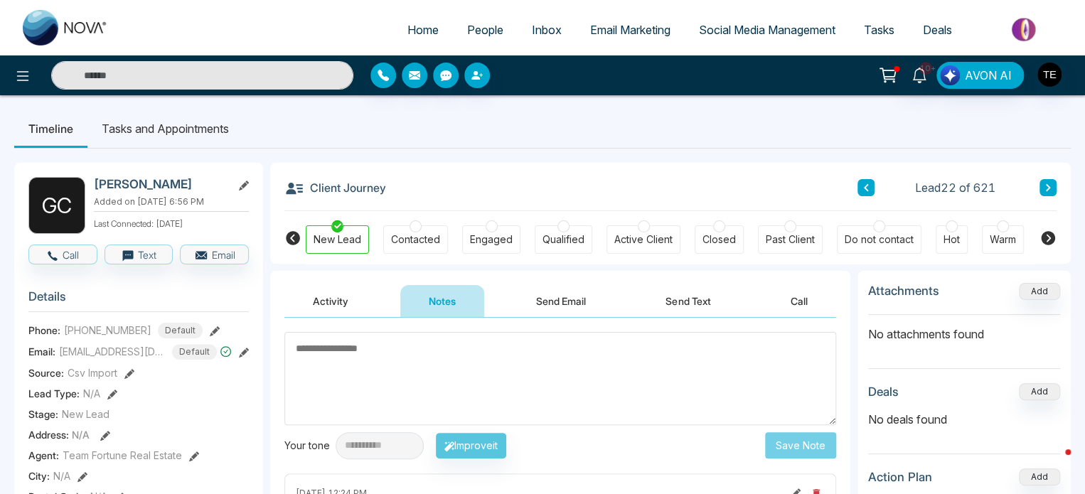
click at [1042, 189] on button at bounding box center [1048, 187] width 17 height 17
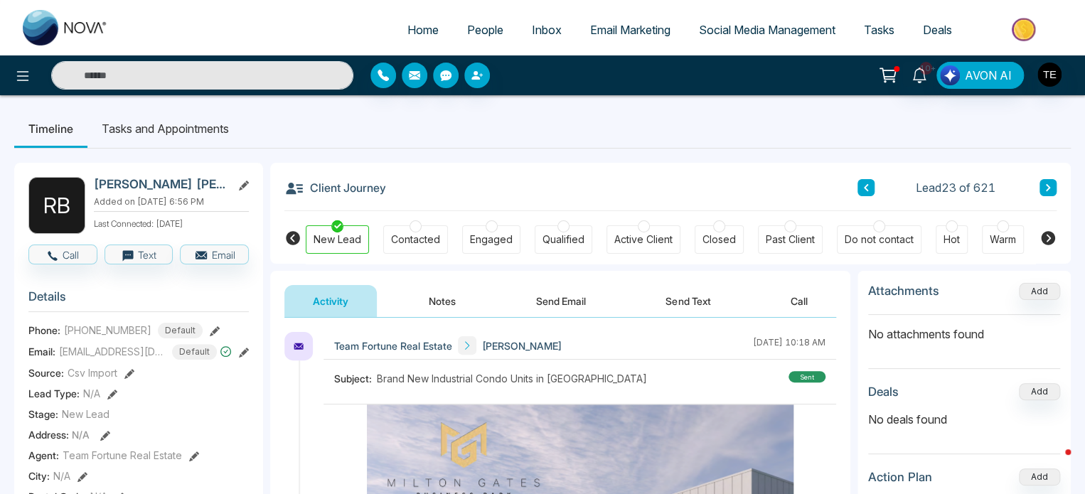
click at [446, 298] on button "Notes" at bounding box center [442, 301] width 84 height 32
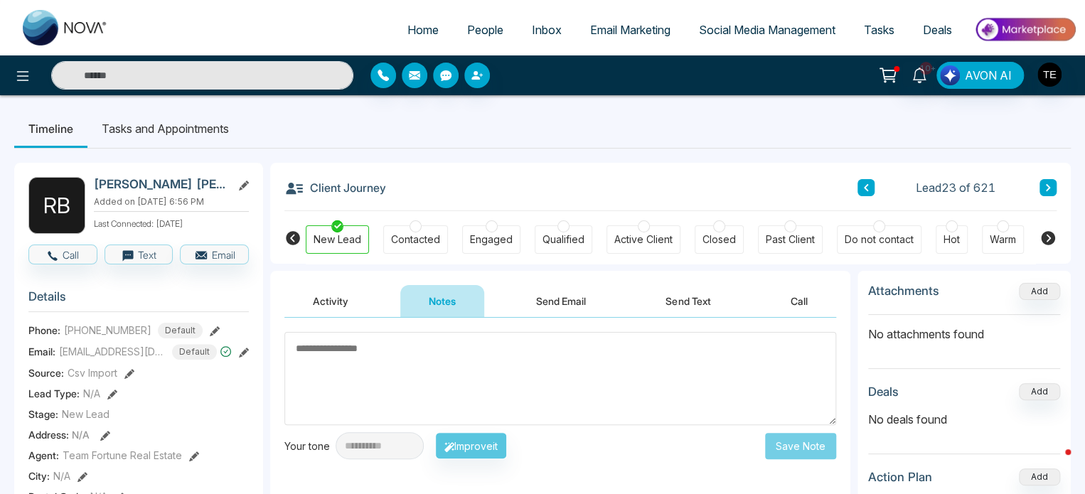
click at [402, 373] on textarea at bounding box center [560, 378] width 552 height 93
type textarea "******"
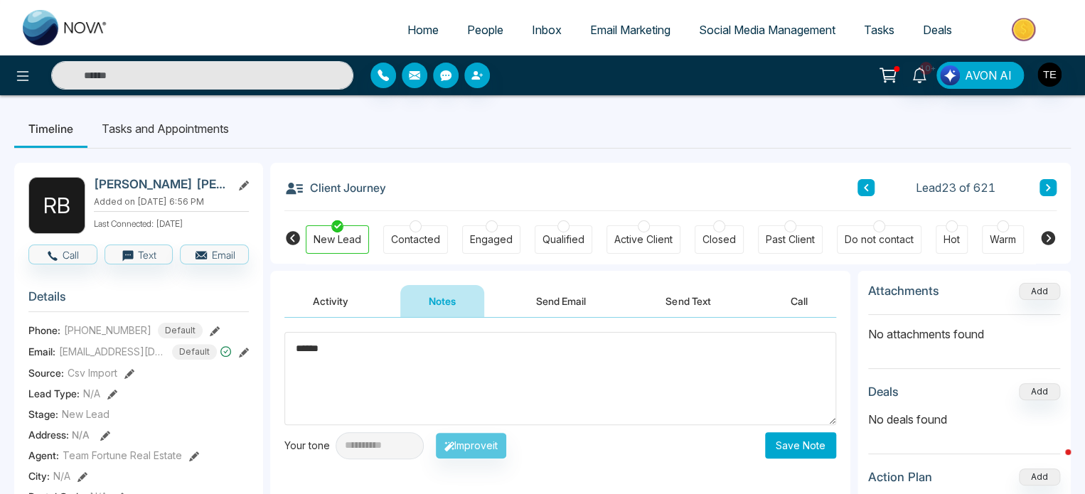
click at [802, 443] on button "Save Note" at bounding box center [800, 445] width 71 height 26
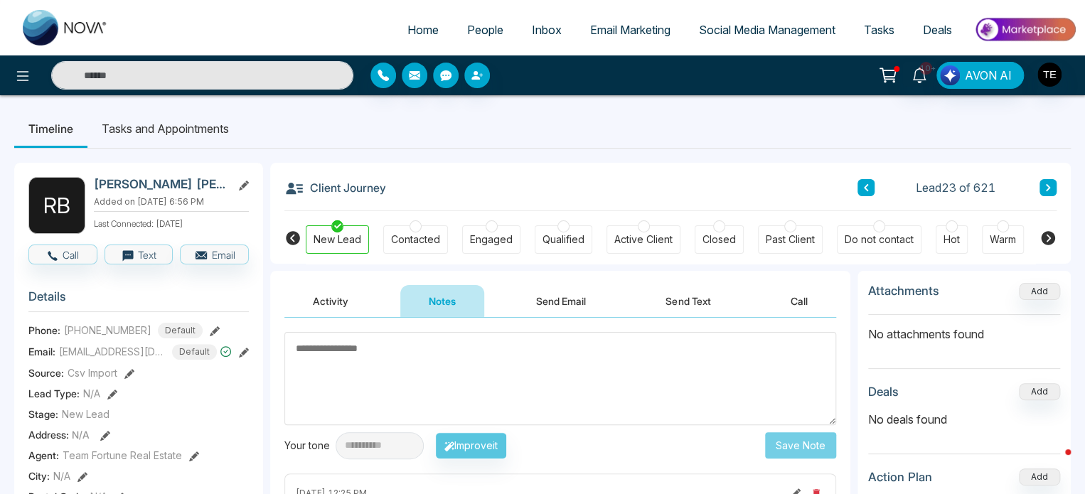
click at [1049, 191] on icon at bounding box center [1048, 187] width 7 height 9
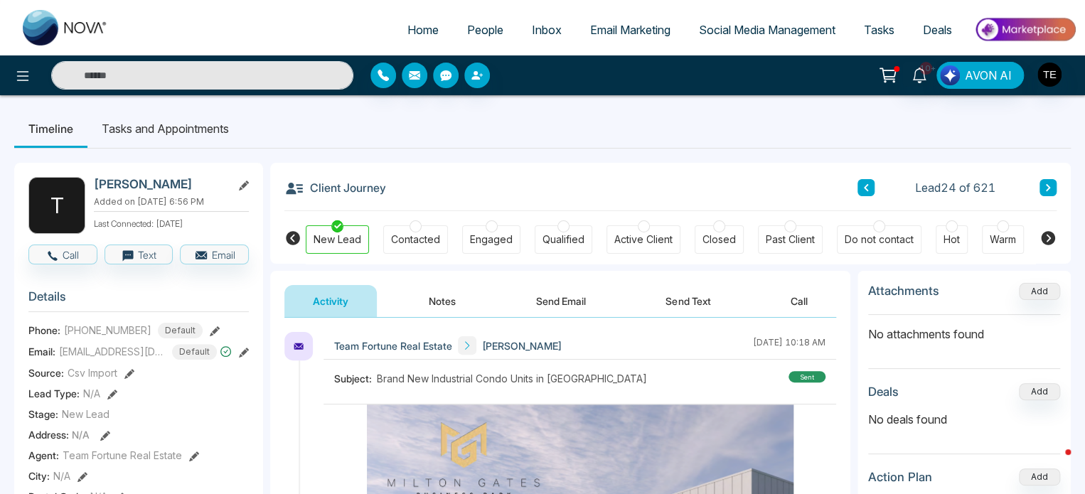
click at [432, 292] on button "Notes" at bounding box center [442, 301] width 84 height 32
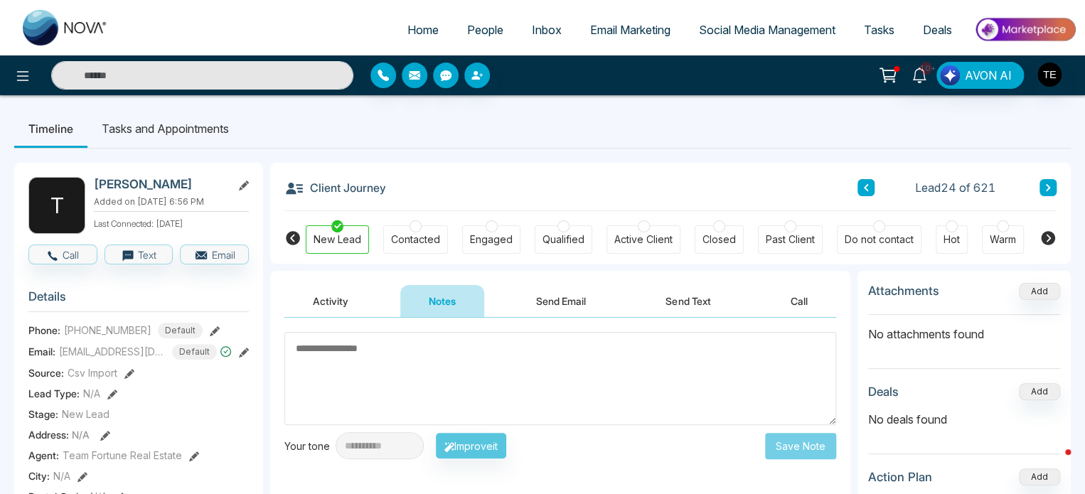
click at [456, 343] on textarea at bounding box center [560, 378] width 552 height 93
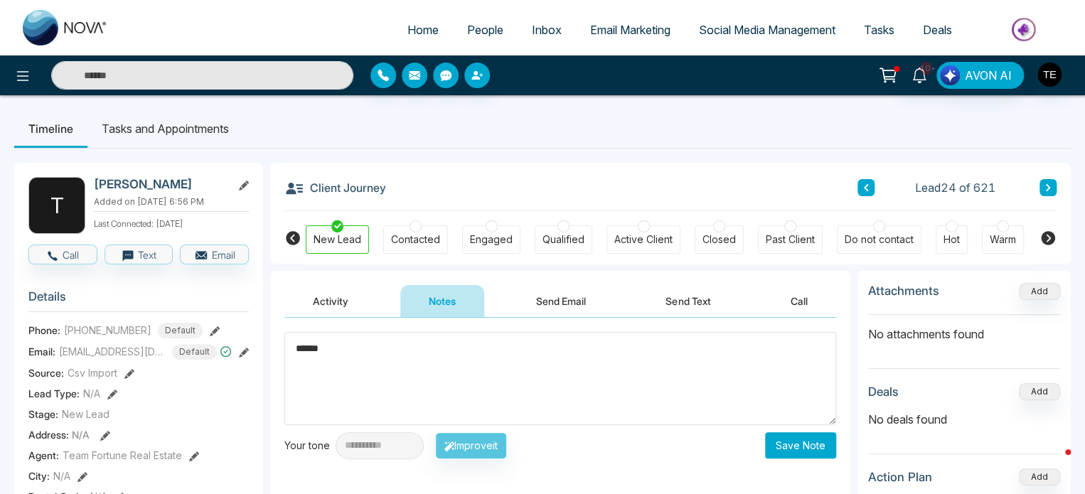
type textarea "******"
click at [808, 445] on button "Save Note" at bounding box center [800, 445] width 71 height 26
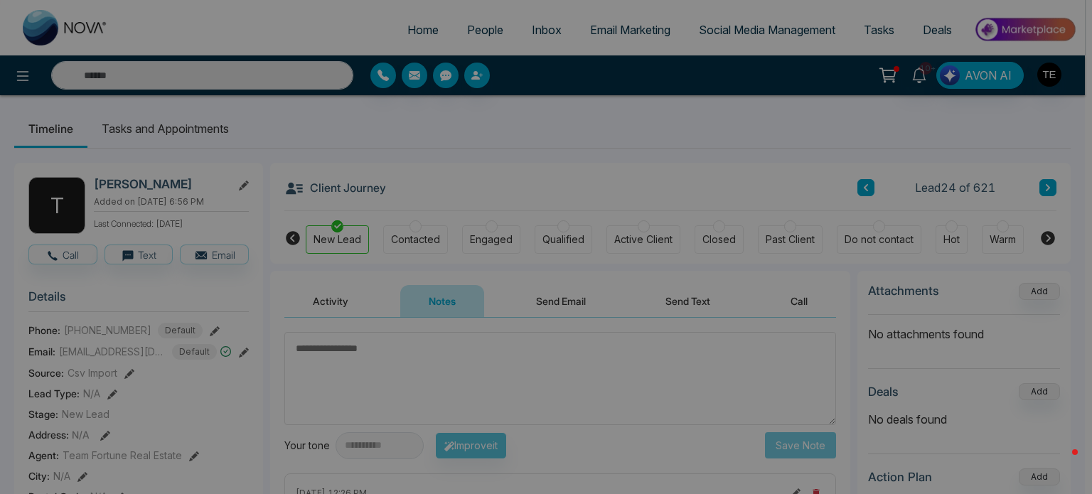
click at [1053, 181] on div "Note created successfully. success Note created successfully. Okay" at bounding box center [546, 247] width 1092 height 494
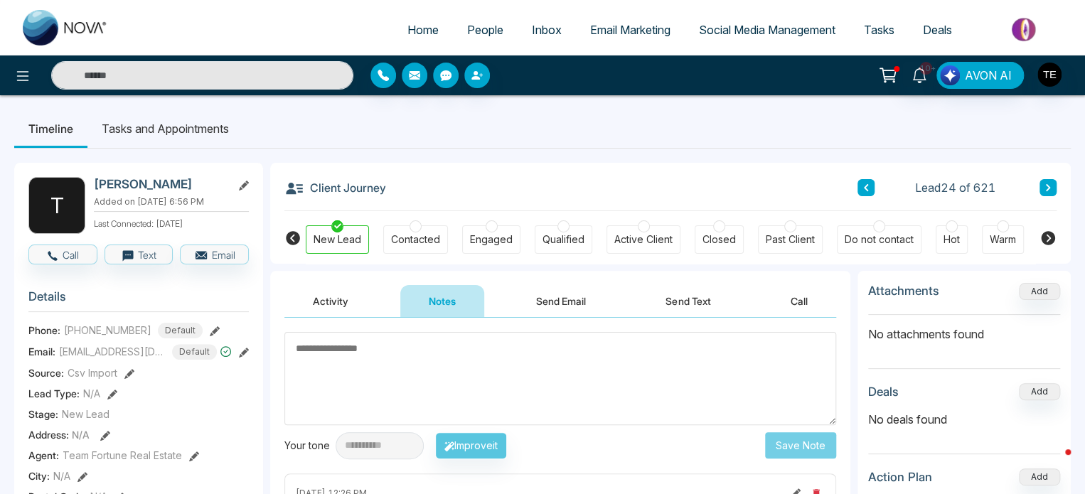
click at [1053, 181] on button at bounding box center [1048, 187] width 17 height 17
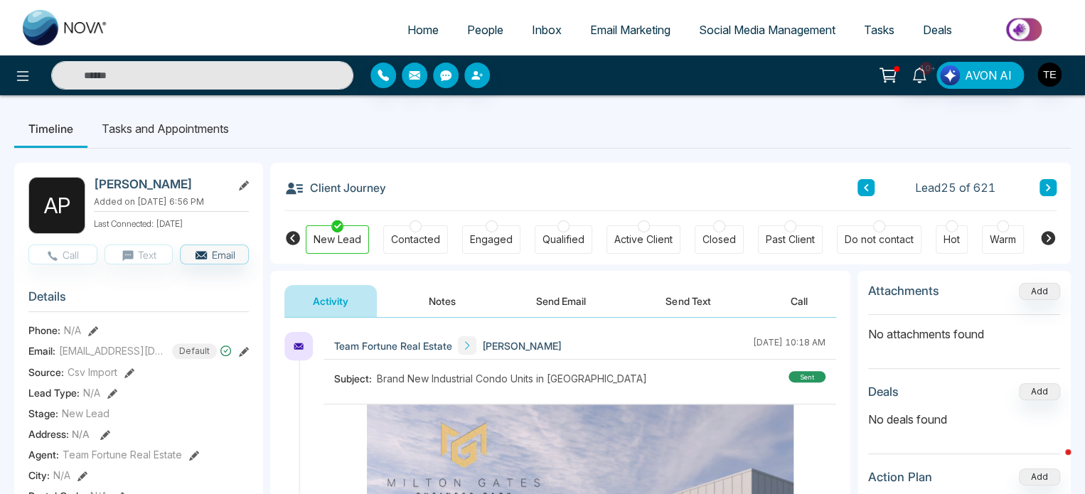
click at [1047, 187] on icon at bounding box center [1048, 187] width 7 height 9
click at [1042, 190] on button at bounding box center [1048, 187] width 17 height 17
click at [1047, 186] on icon at bounding box center [1048, 187] width 4 height 7
click at [1047, 188] on icon at bounding box center [1048, 187] width 7 height 9
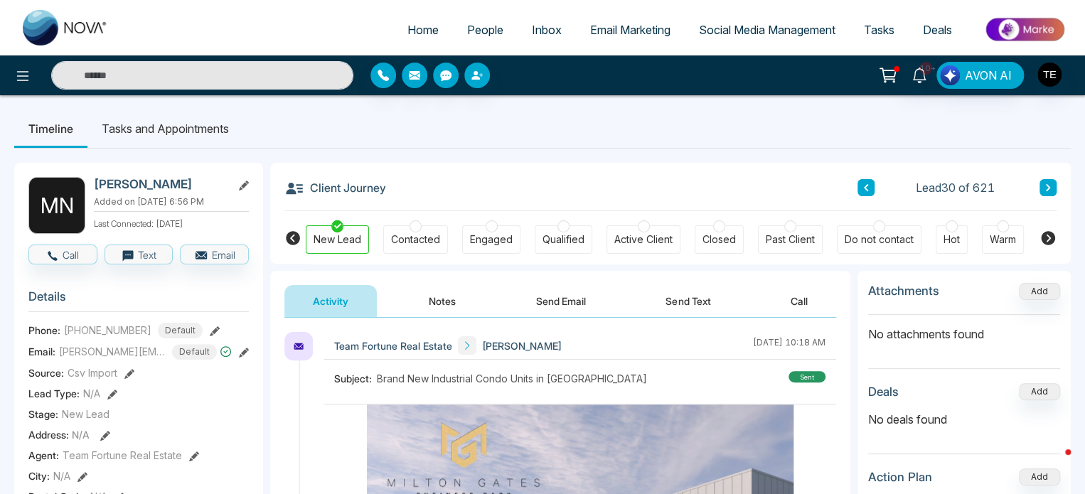
click at [1047, 188] on icon at bounding box center [1048, 187] width 7 height 9
click at [1047, 192] on icon at bounding box center [1048, 187] width 7 height 9
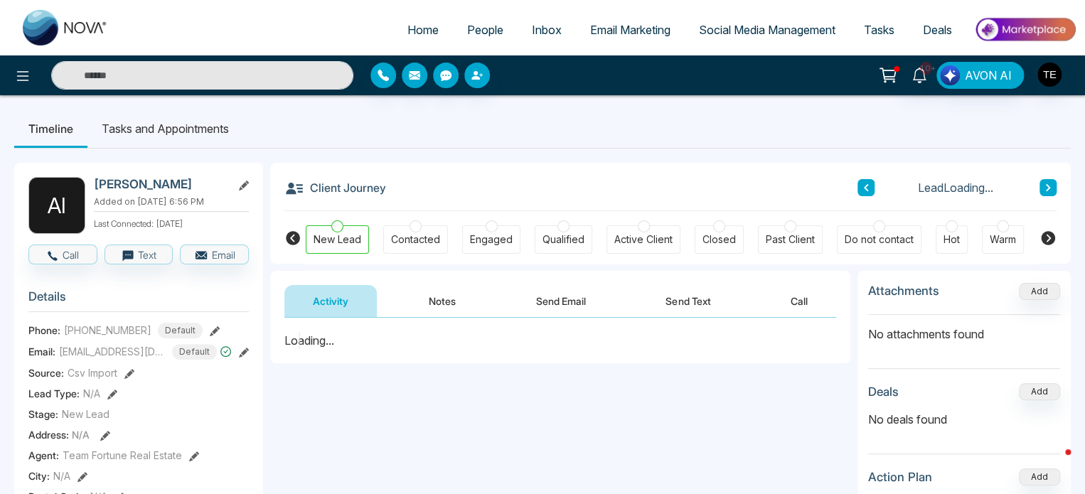
click at [1047, 192] on icon at bounding box center [1048, 187] width 7 height 9
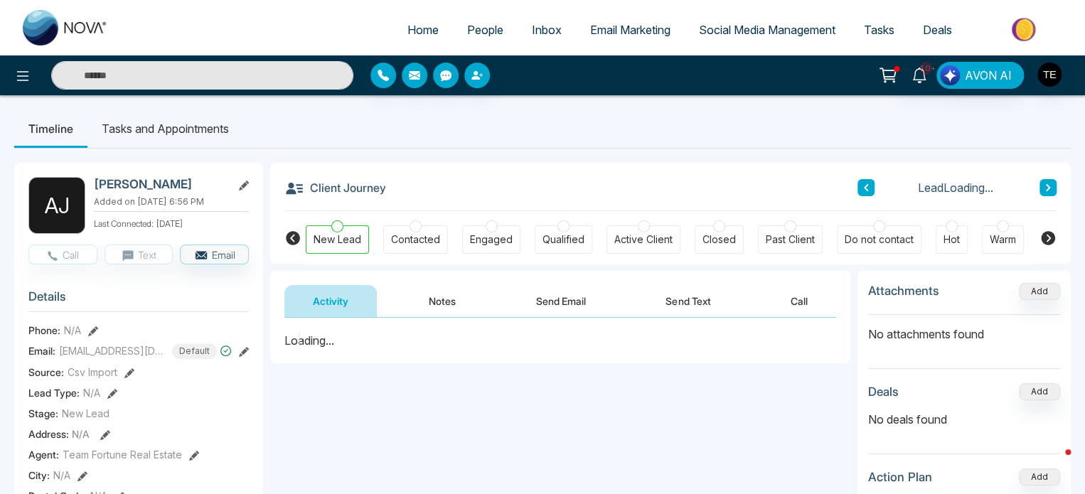
click at [1047, 192] on icon at bounding box center [1048, 187] width 7 height 9
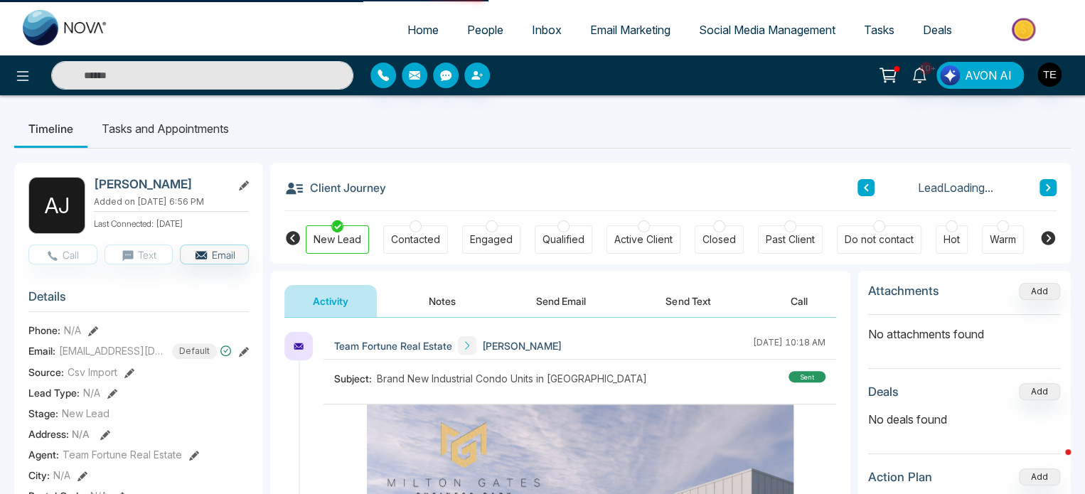
click at [1047, 192] on icon at bounding box center [1048, 187] width 7 height 9
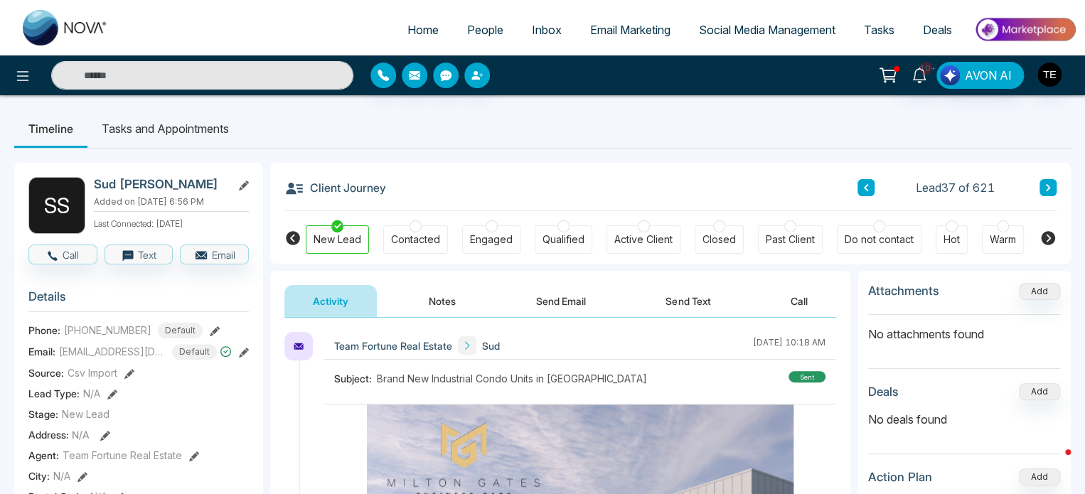
click at [1045, 183] on icon at bounding box center [1048, 187] width 7 height 9
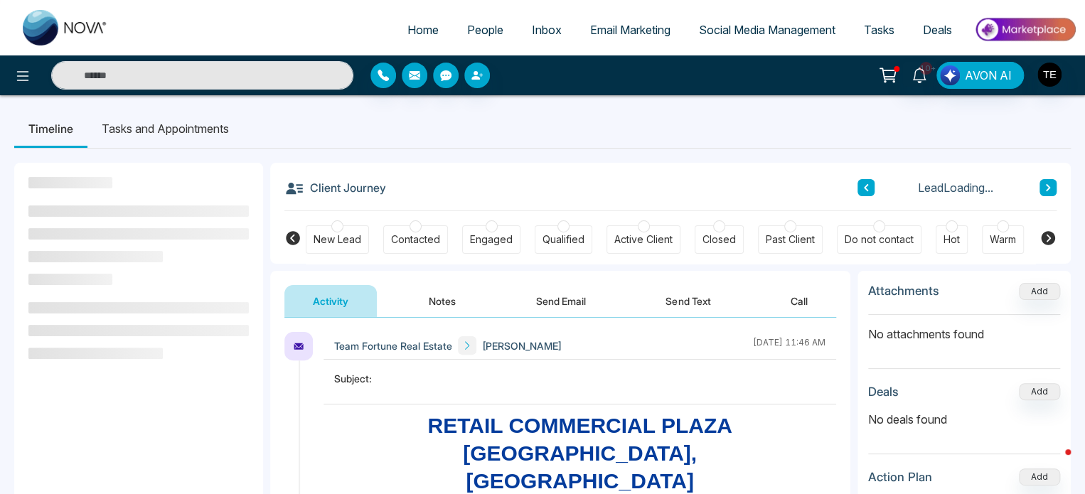
click at [1045, 183] on icon at bounding box center [1048, 187] width 7 height 9
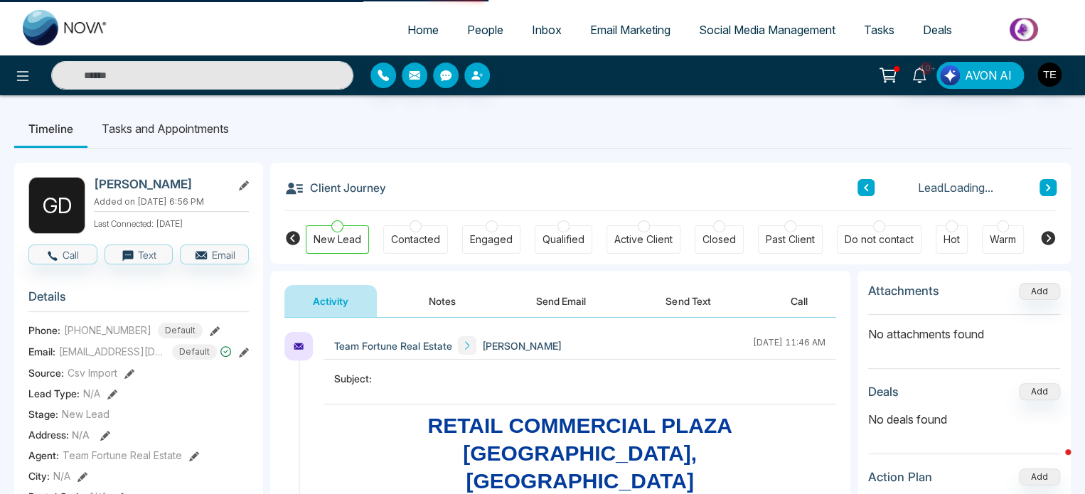
click at [1045, 183] on icon at bounding box center [1048, 187] width 7 height 9
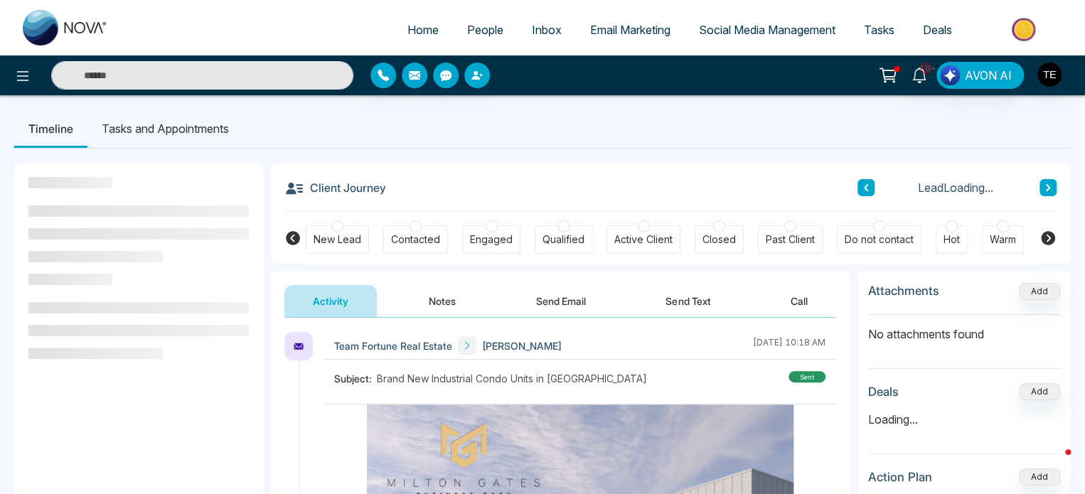
click at [1045, 183] on icon at bounding box center [1048, 187] width 7 height 9
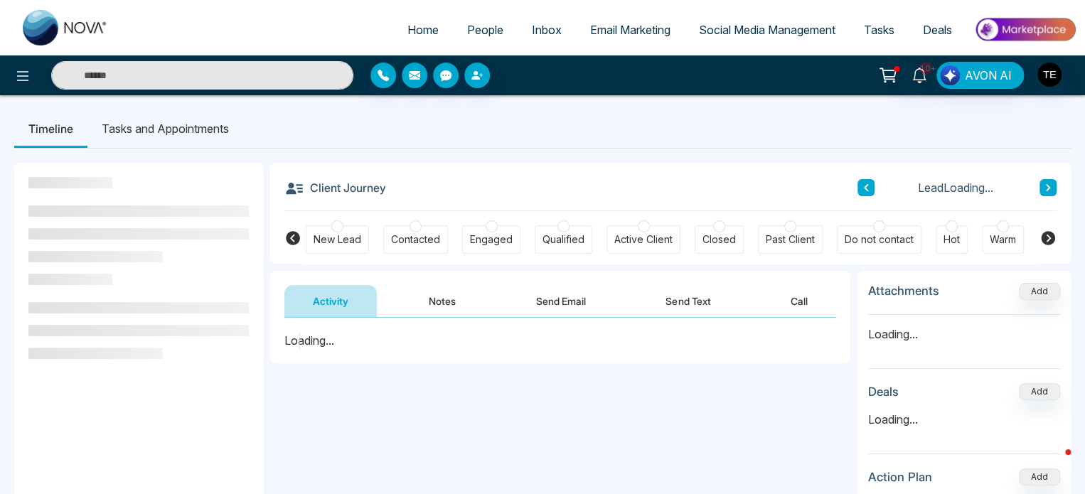
click at [1045, 183] on icon at bounding box center [1048, 187] width 7 height 9
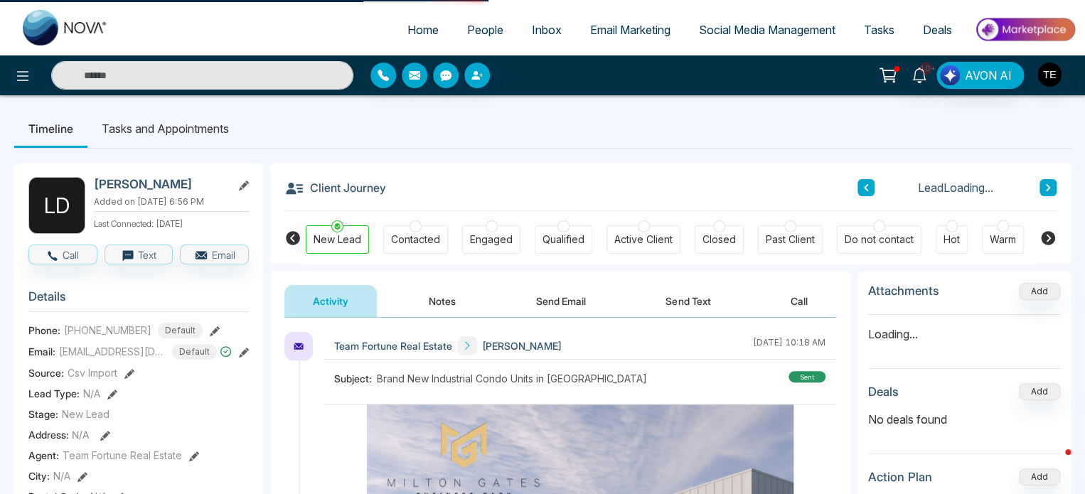
click at [1045, 183] on icon at bounding box center [1048, 187] width 7 height 9
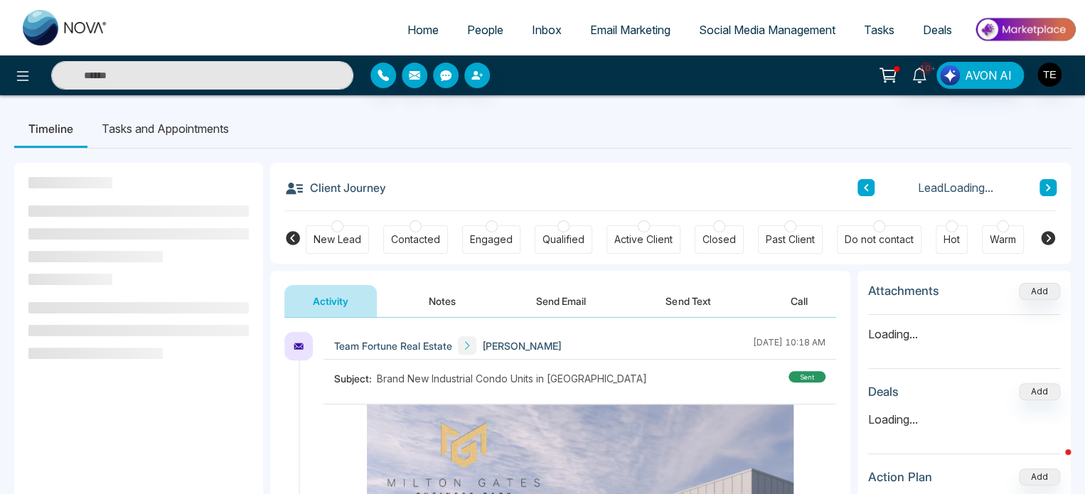
click at [1045, 183] on icon at bounding box center [1048, 187] width 7 height 9
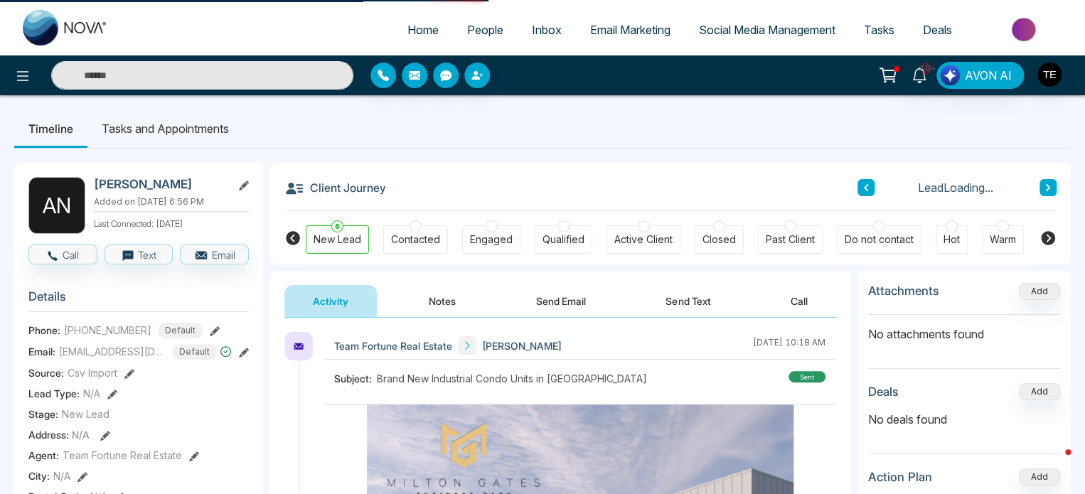
click at [1045, 183] on icon at bounding box center [1048, 187] width 7 height 9
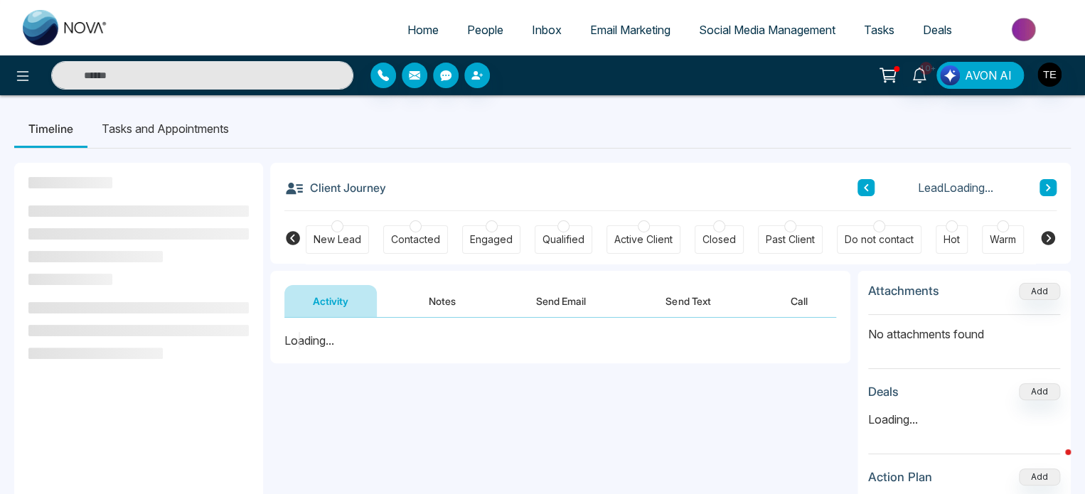
click at [1045, 183] on icon at bounding box center [1048, 187] width 7 height 9
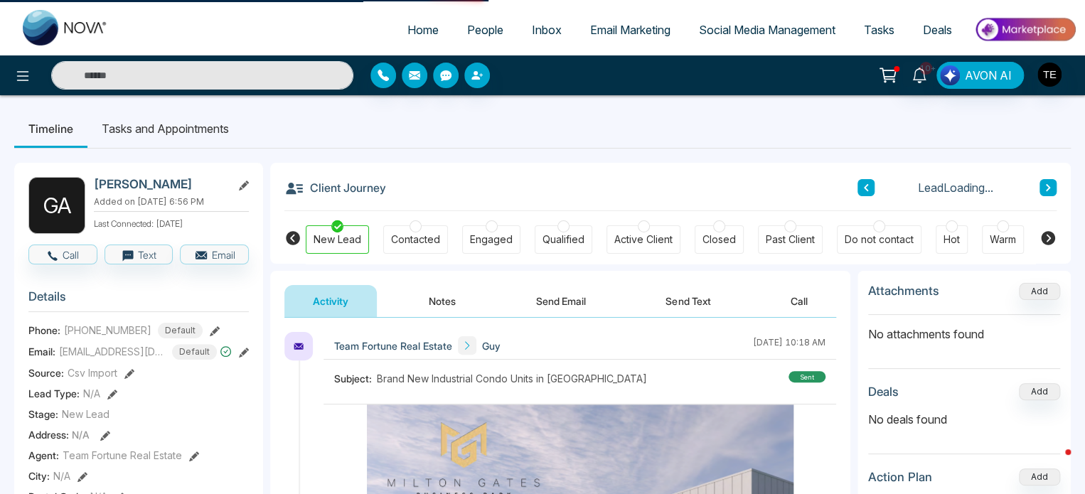
click at [1045, 183] on icon at bounding box center [1048, 187] width 7 height 9
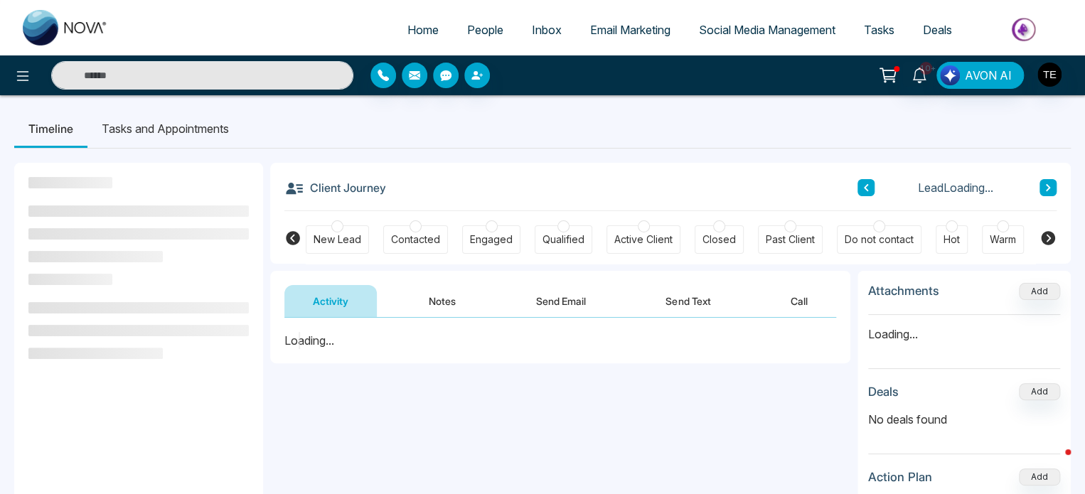
click at [1045, 183] on icon at bounding box center [1048, 187] width 7 height 9
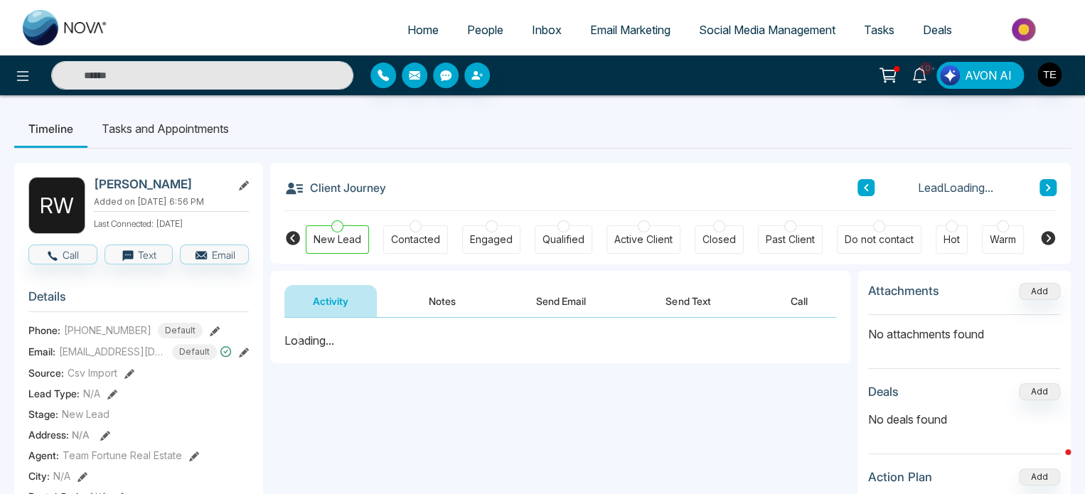
click at [1045, 183] on icon at bounding box center [1048, 187] width 7 height 9
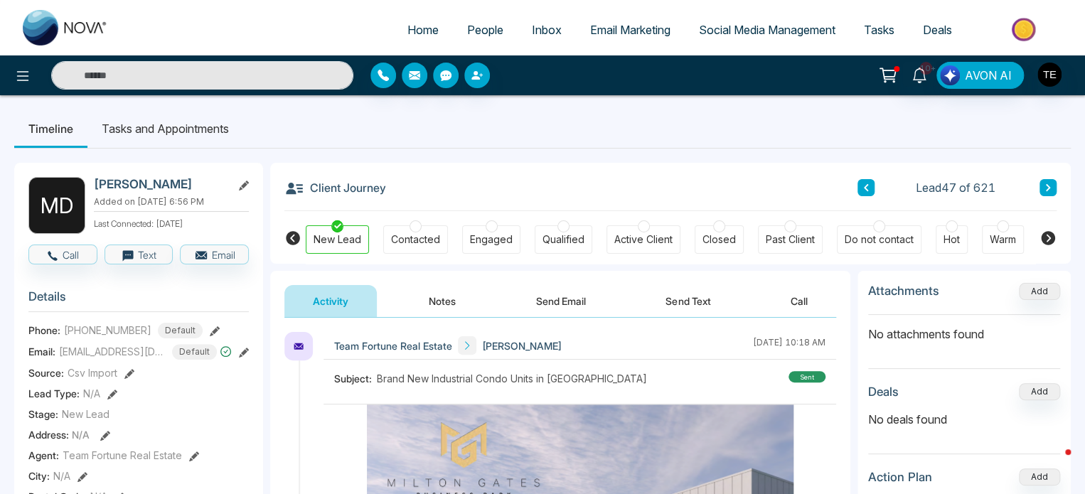
drag, startPoint x: 1044, startPoint y: 183, endPoint x: 995, endPoint y: 161, distance: 53.8
click at [1040, 186] on button at bounding box center [1048, 187] width 17 height 17
click at [476, 34] on span "People" at bounding box center [485, 30] width 36 height 14
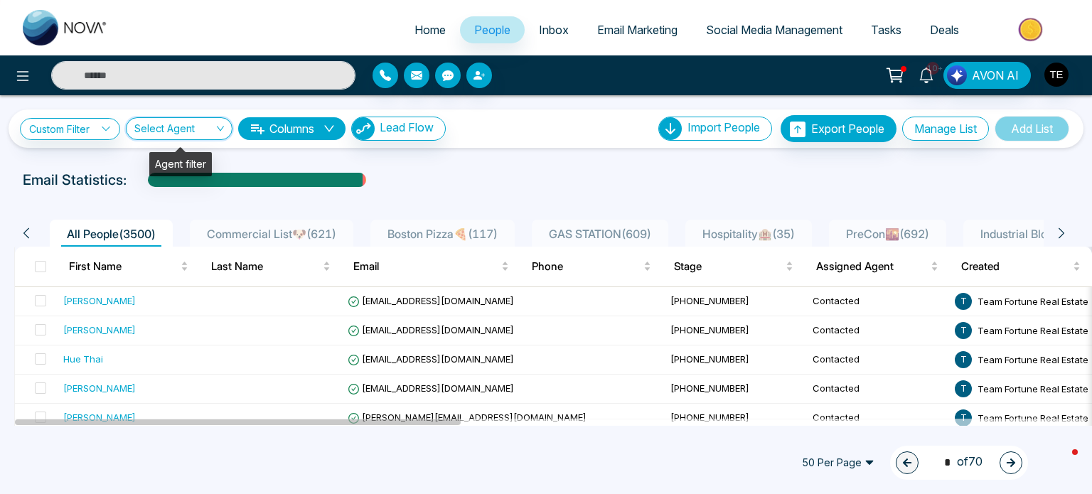
click at [168, 122] on input "search" at bounding box center [174, 131] width 80 height 27
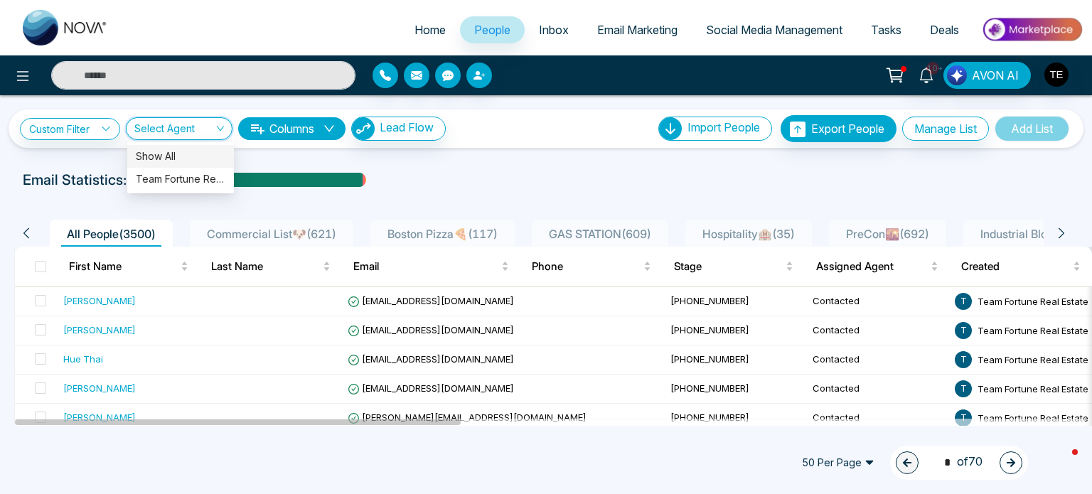
click at [174, 154] on div "Show All" at bounding box center [181, 157] width 90 height 16
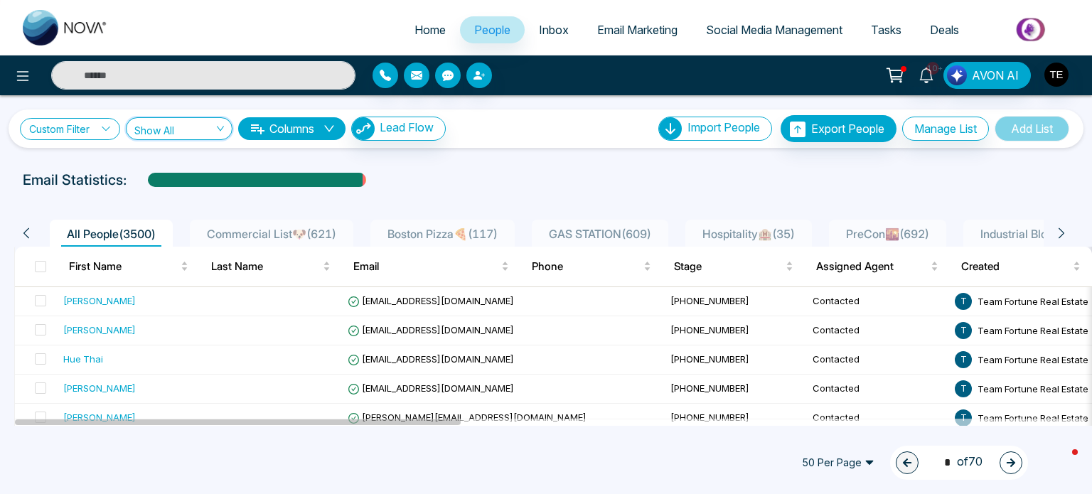
click at [65, 133] on link "Custom Filter" at bounding box center [70, 129] width 100 height 22
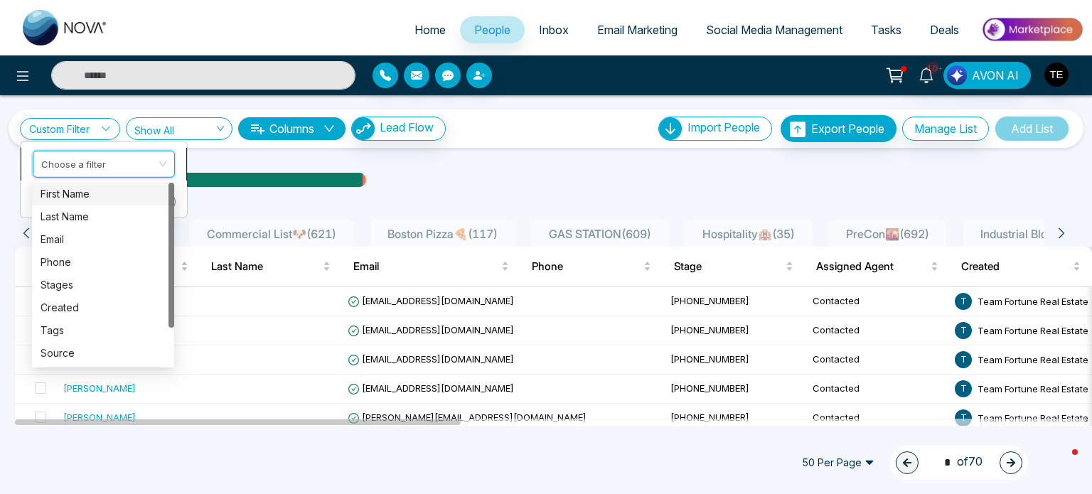
click at [87, 158] on input "search" at bounding box center [98, 161] width 115 height 21
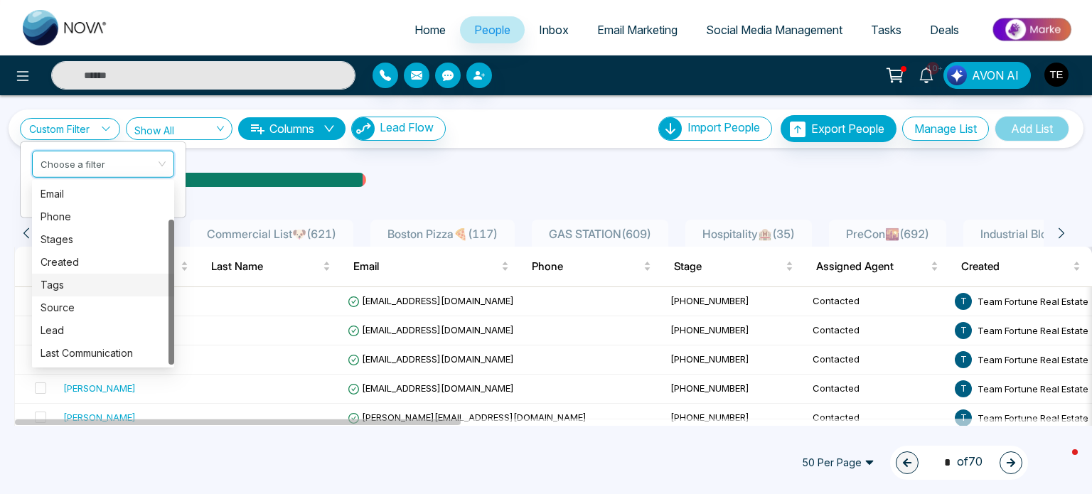
click at [57, 284] on div "Tags" at bounding box center [103, 285] width 125 height 16
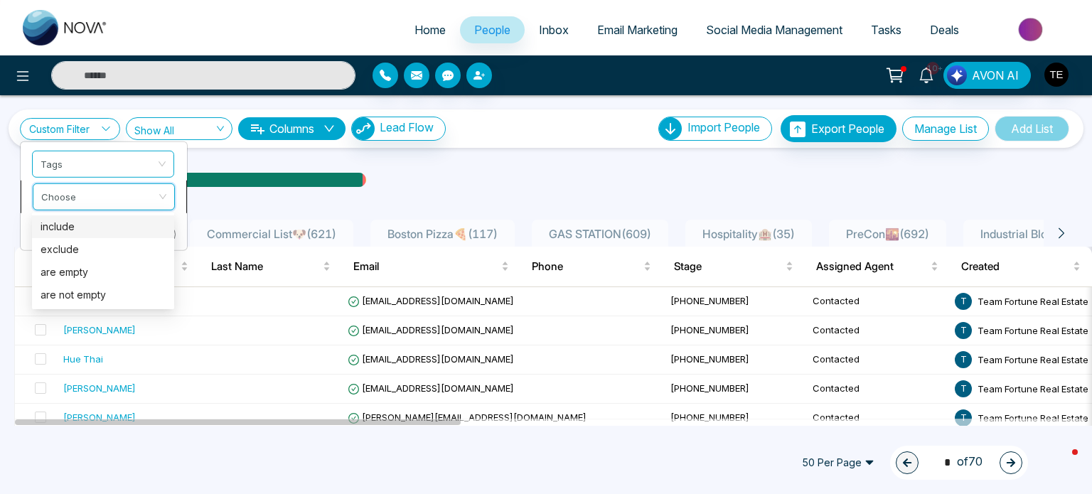
click at [88, 196] on input "search" at bounding box center [98, 193] width 115 height 21
click at [97, 223] on div "include" at bounding box center [103, 227] width 125 height 16
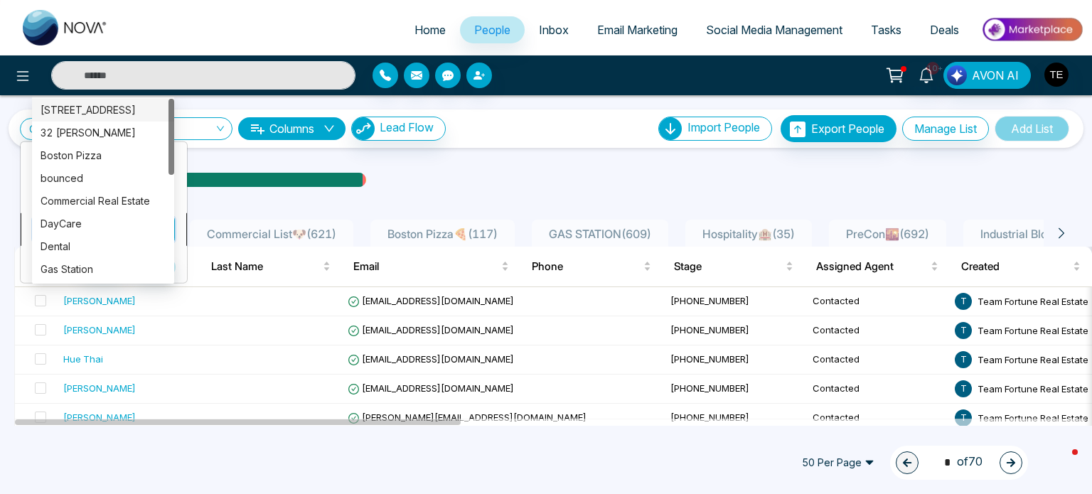
click at [97, 230] on div "Custom Filter Tags include Choose Cancel Apply Show All Columns Lead Flow Impor…" at bounding box center [546, 260] width 1092 height 331
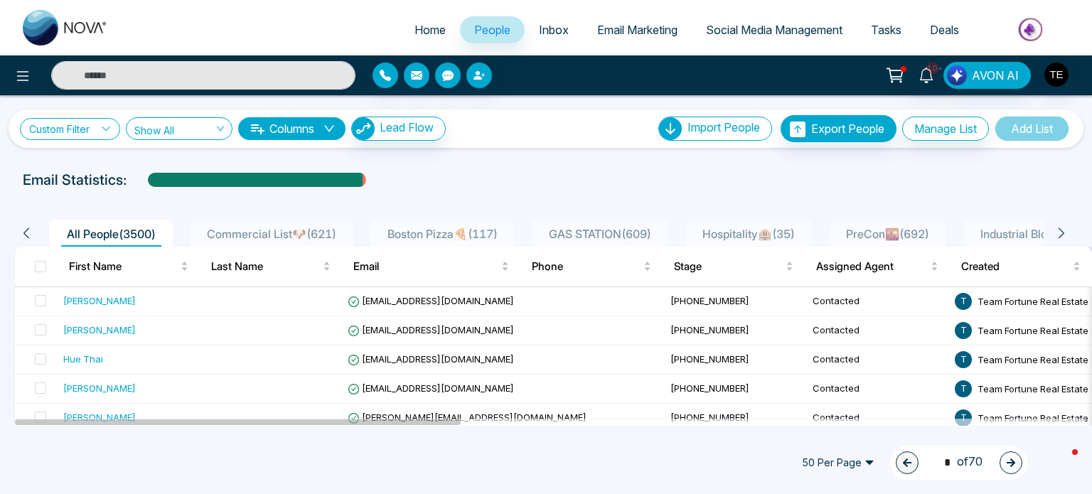
click at [100, 134] on link "Custom Filter" at bounding box center [70, 129] width 100 height 22
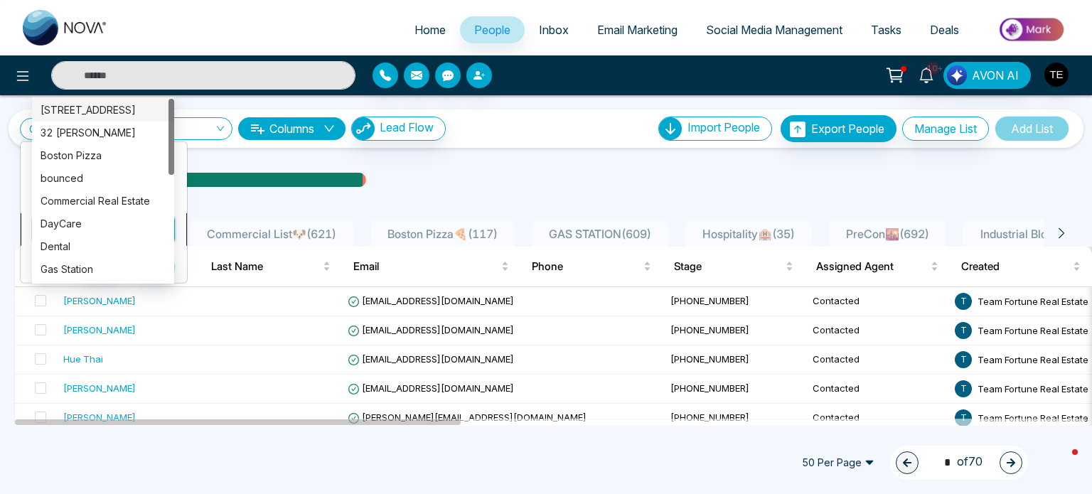
click at [97, 225] on div "Custom Filter Tags include Choose Cancel Apply Show All Columns Lead Flow Impor…" at bounding box center [546, 260] width 1092 height 331
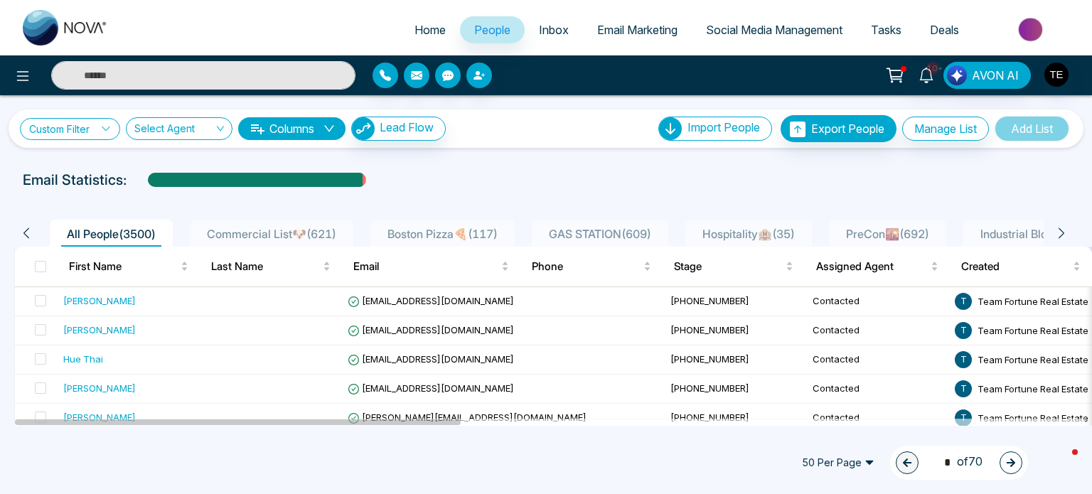
click at [103, 133] on icon at bounding box center [106, 129] width 10 height 10
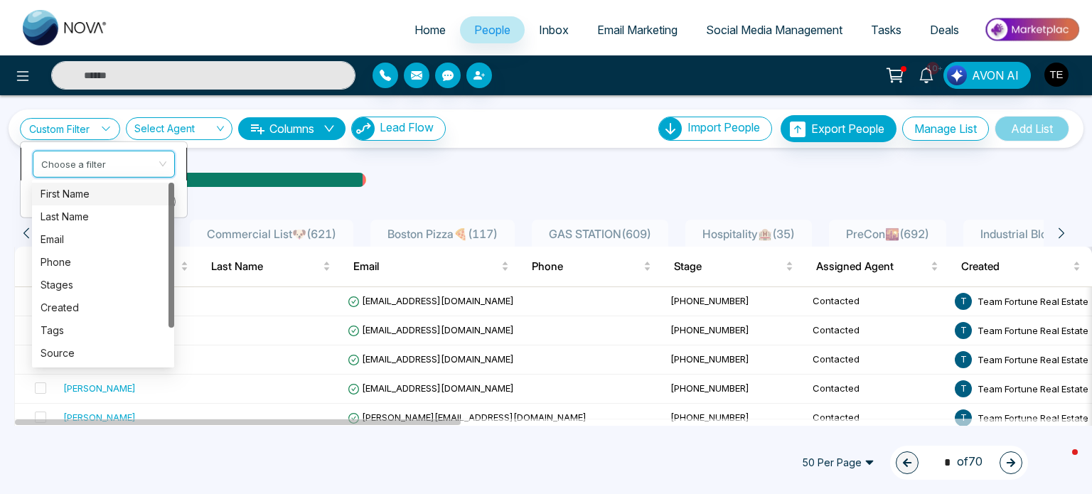
click at [108, 164] on input "search" at bounding box center [98, 161] width 115 height 21
click at [68, 330] on div "Tags" at bounding box center [103, 331] width 125 height 16
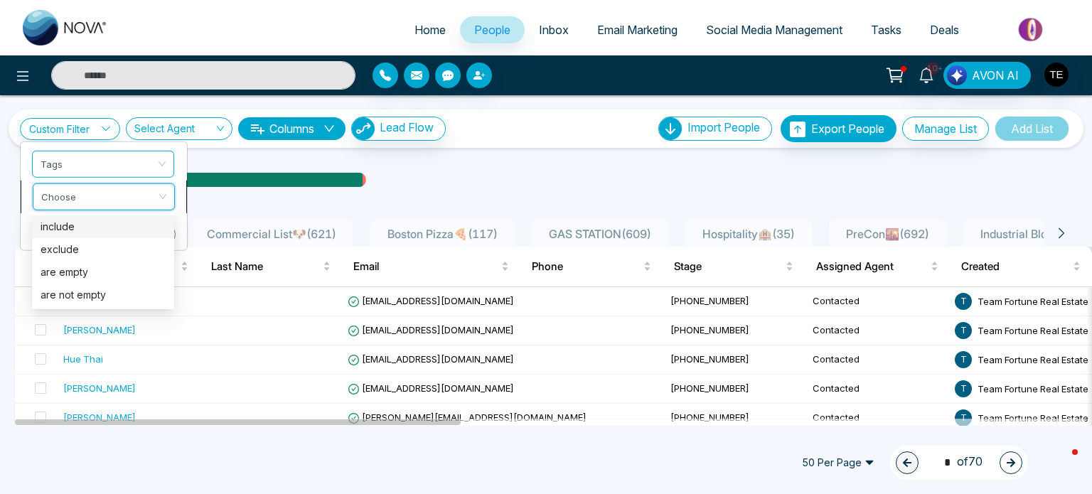
click at [88, 189] on input "search" at bounding box center [98, 193] width 115 height 21
click at [76, 235] on div "include" at bounding box center [103, 226] width 142 height 23
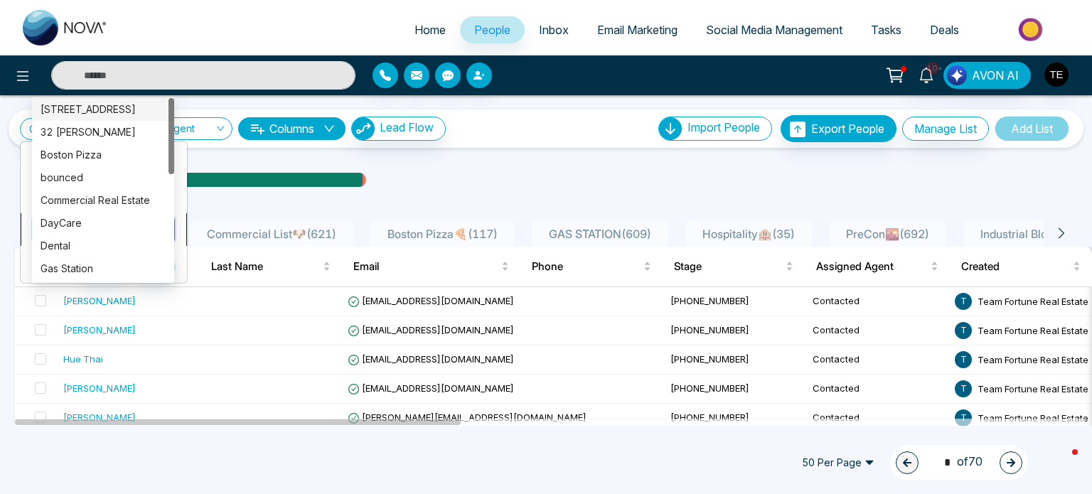
click at [97, 227] on div "Custom Filter Tags include Choose Cancel Apply Select Agent Columns Lead Flow I…" at bounding box center [546, 260] width 1092 height 331
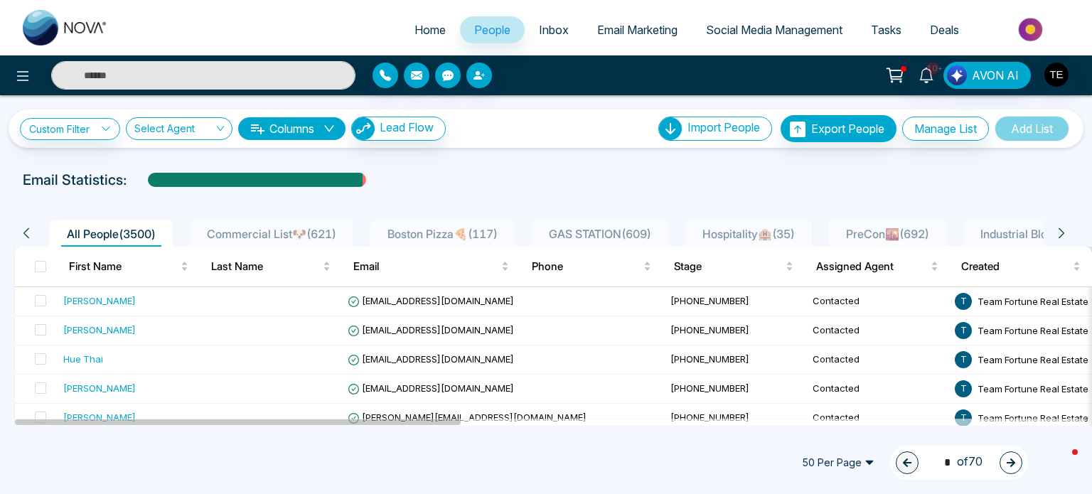
click at [1062, 232] on icon at bounding box center [1062, 233] width 6 height 11
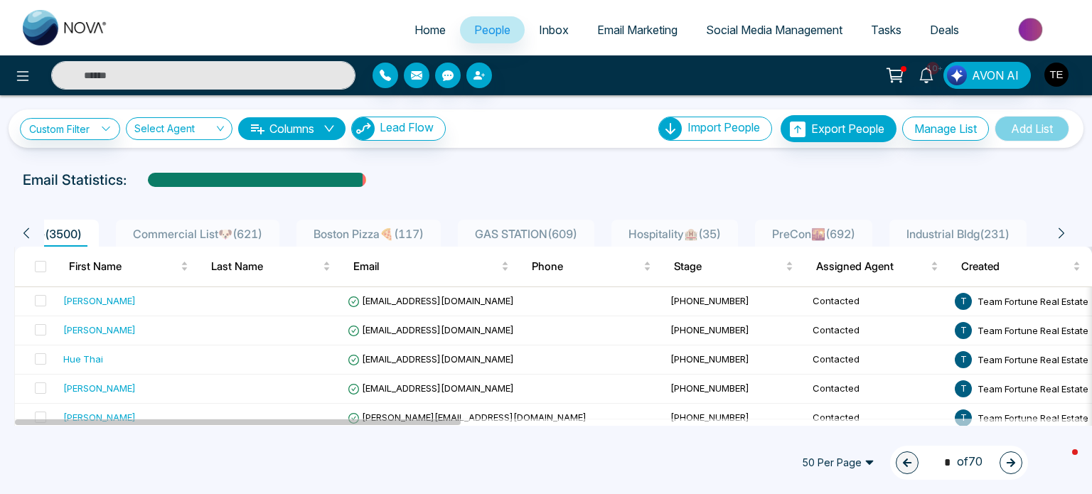
click at [1062, 232] on icon at bounding box center [1062, 233] width 6 height 11
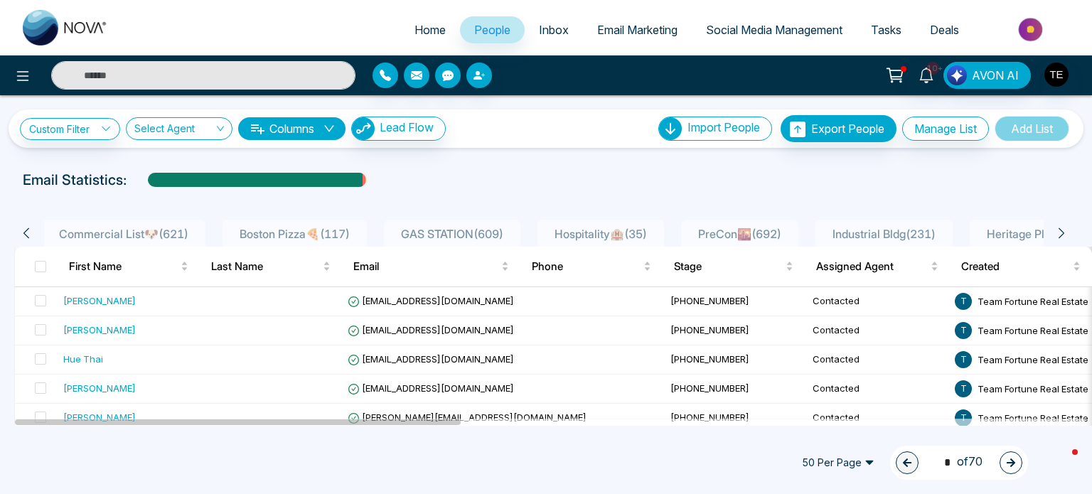
click at [1062, 232] on icon at bounding box center [1062, 233] width 6 height 11
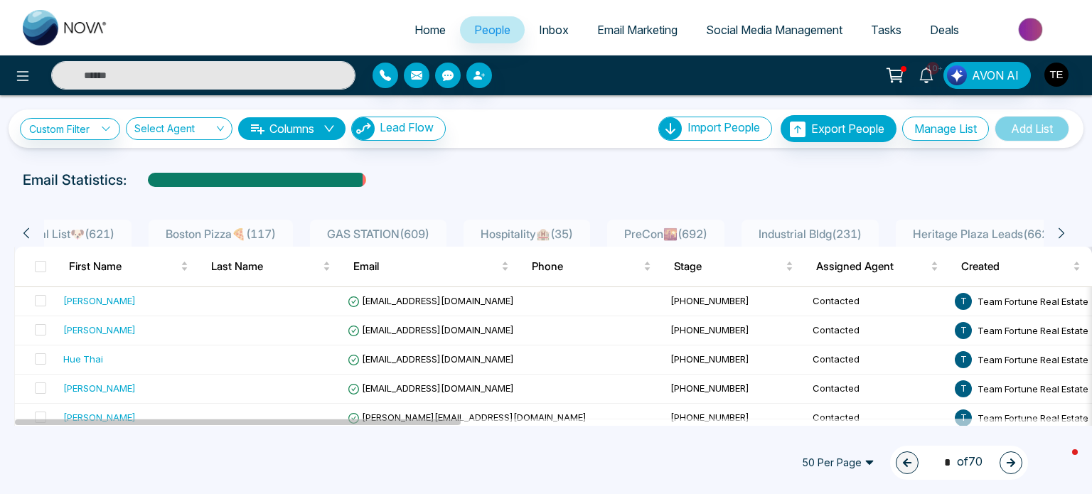
click at [1062, 232] on icon at bounding box center [1062, 233] width 6 height 11
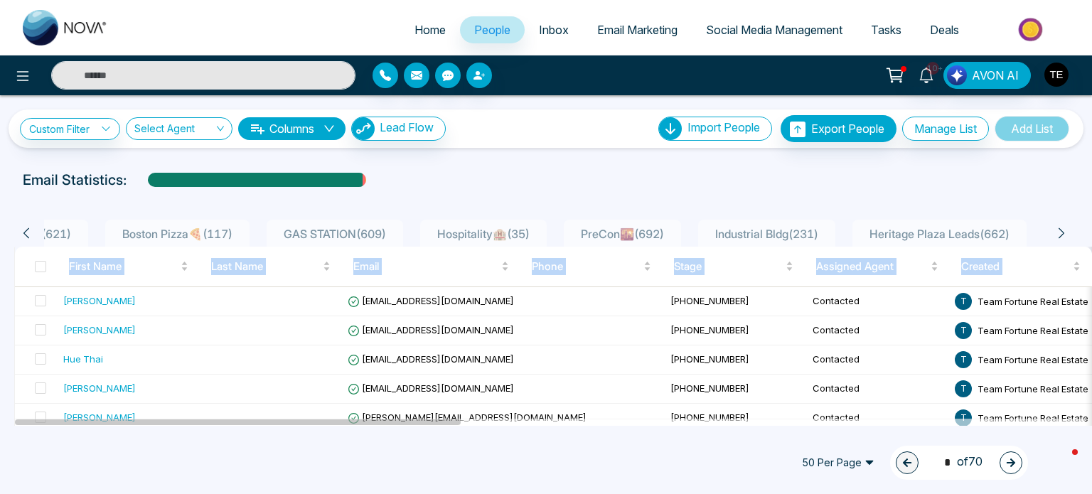
click at [1062, 232] on icon at bounding box center [1062, 233] width 6 height 11
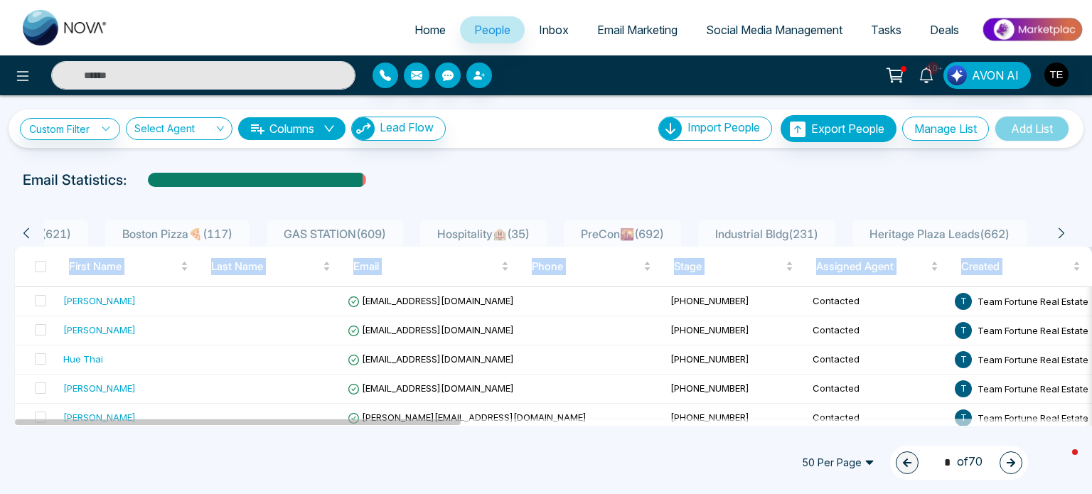
click at [1062, 232] on icon at bounding box center [1062, 233] width 6 height 11
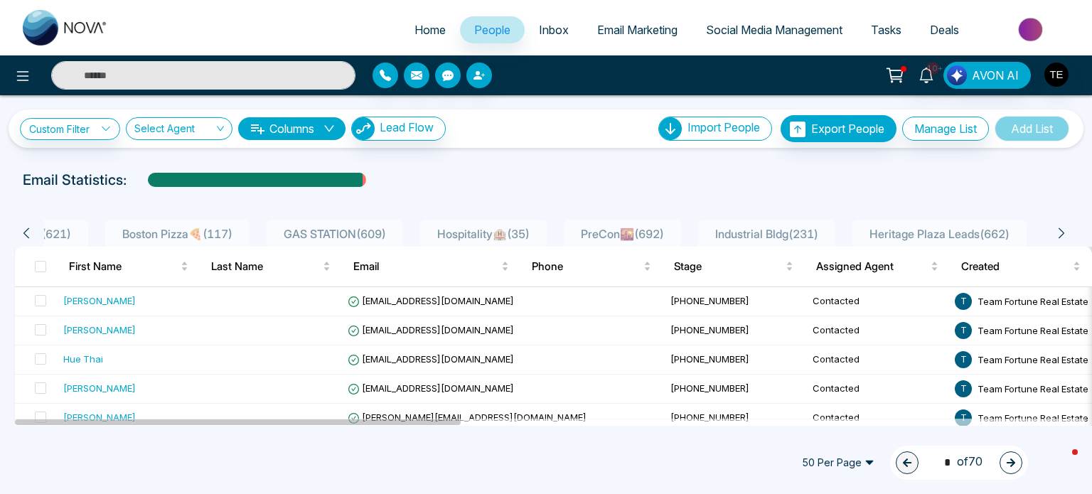
click at [1028, 210] on div "All People ( 3500 ) Commercial List🐶 ( 621 ) Boston Pizza🍕 ( 117 ) GAS STATION …" at bounding box center [546, 228] width 1081 height 36
click at [927, 238] on span "Heritage Plaza Leads ( 662 )" at bounding box center [939, 234] width 151 height 14
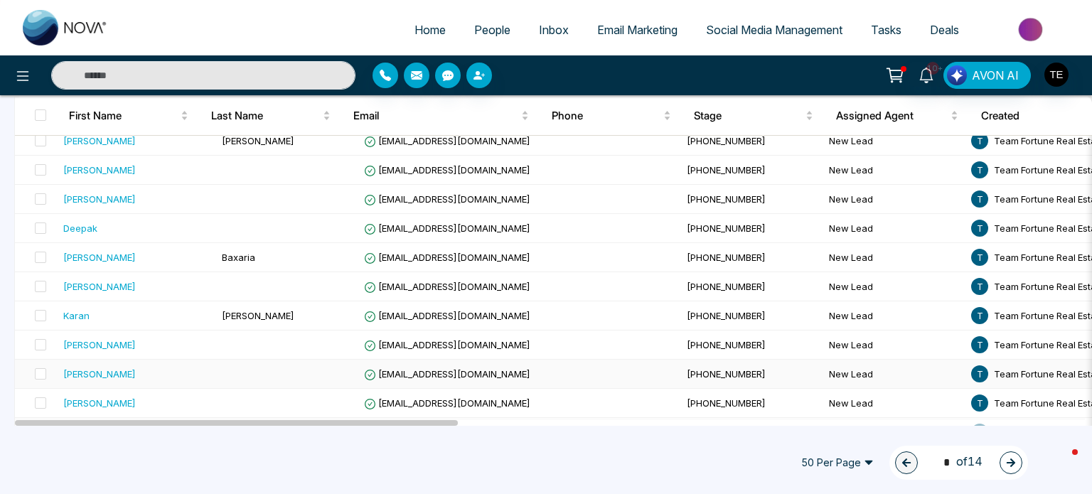
scroll to position [1343, 0]
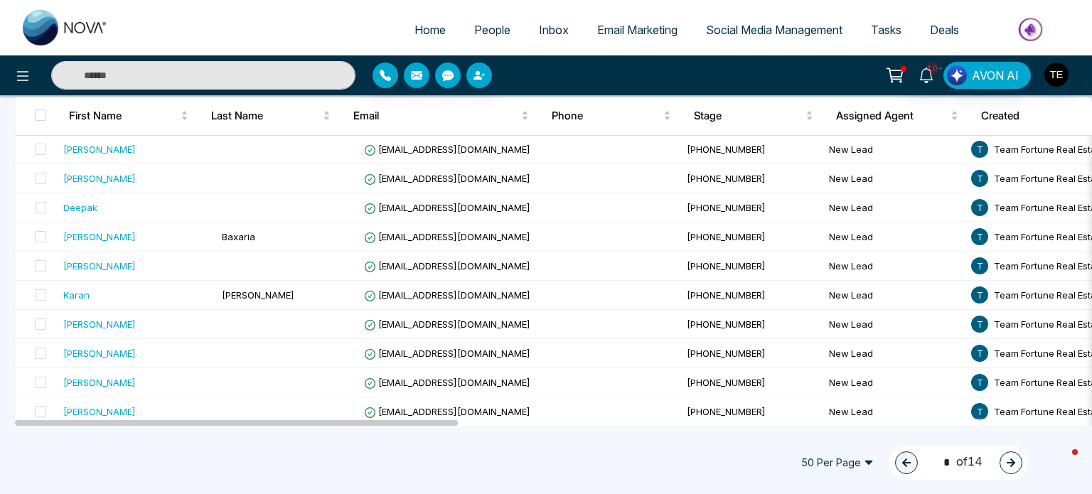
click at [854, 464] on span "50 Per Page" at bounding box center [837, 463] width 92 height 23
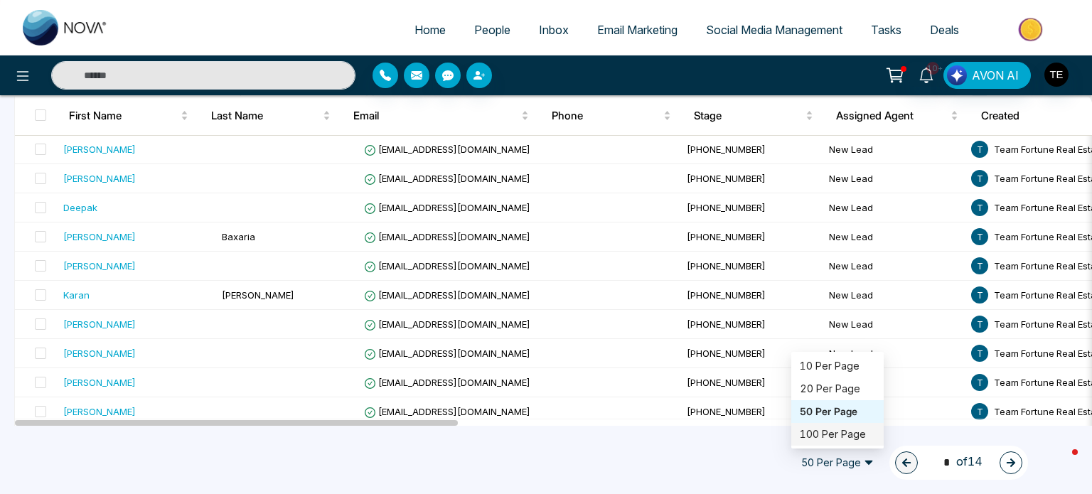
click at [828, 433] on div "100 Per Page" at bounding box center [837, 435] width 75 height 16
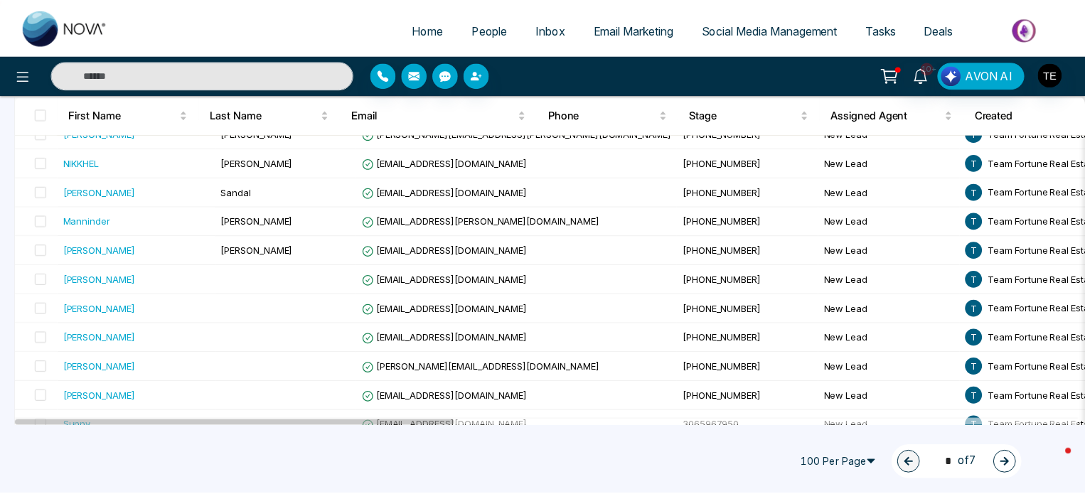
scroll to position [2794, 0]
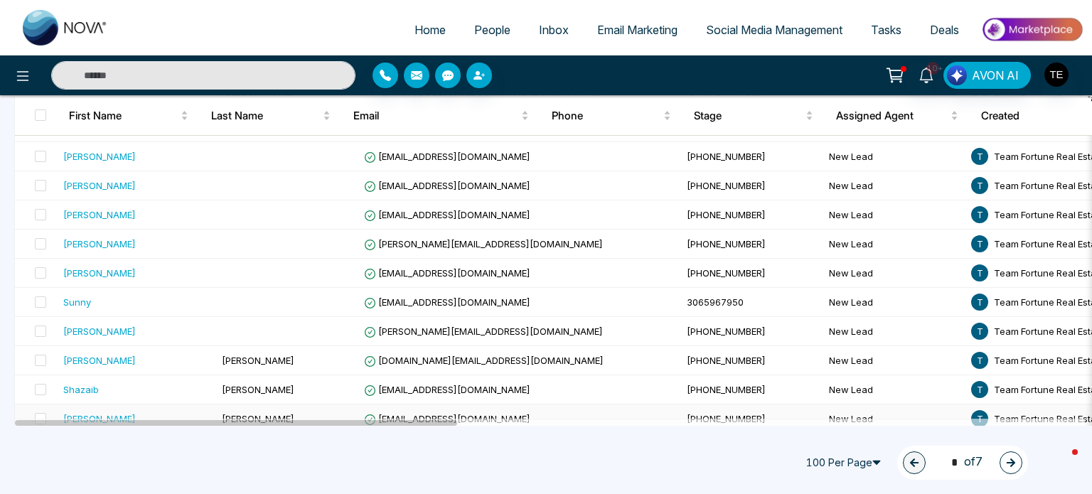
click at [395, 413] on span "Info@parivaar.ca" at bounding box center [447, 418] width 166 height 11
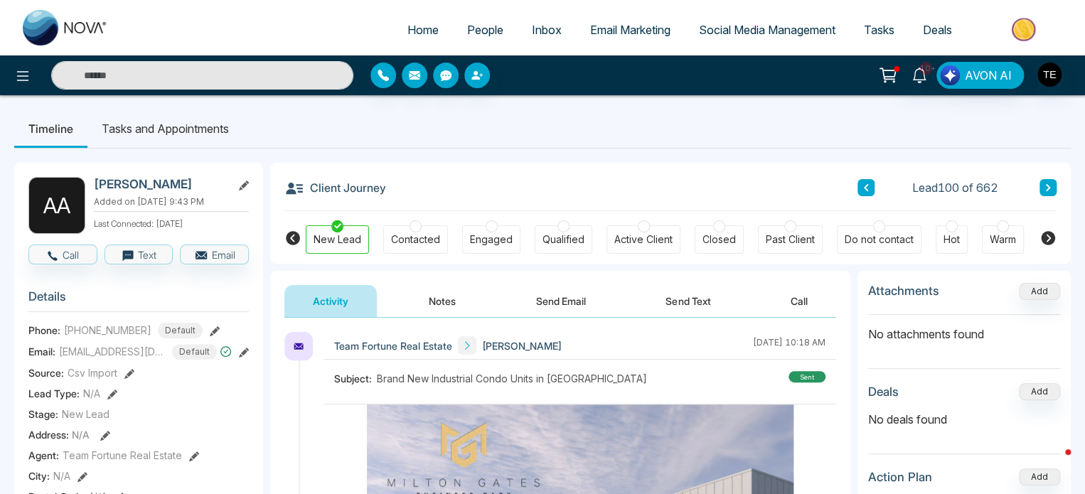
click at [439, 297] on button "Notes" at bounding box center [442, 301] width 84 height 32
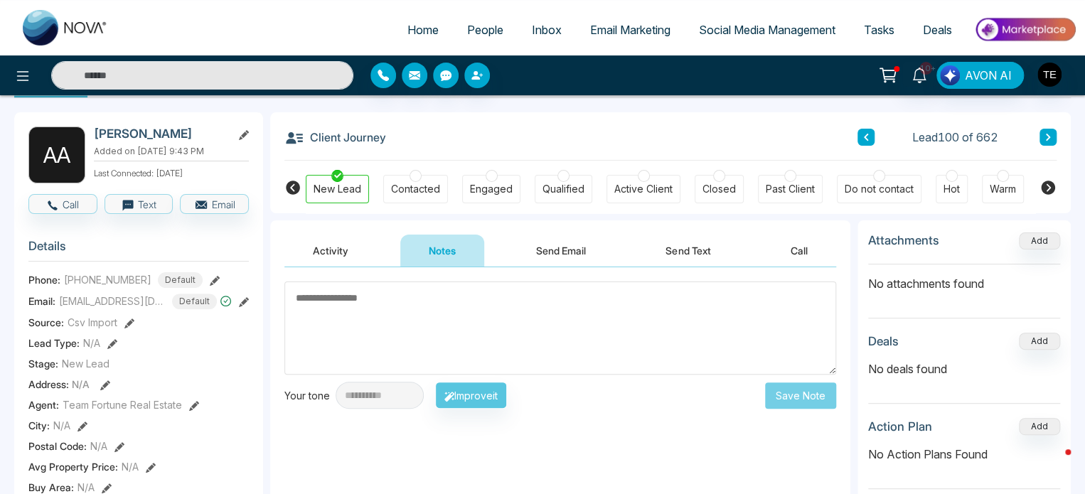
scroll to position [50, 0]
click at [321, 252] on button "Activity" at bounding box center [330, 251] width 92 height 32
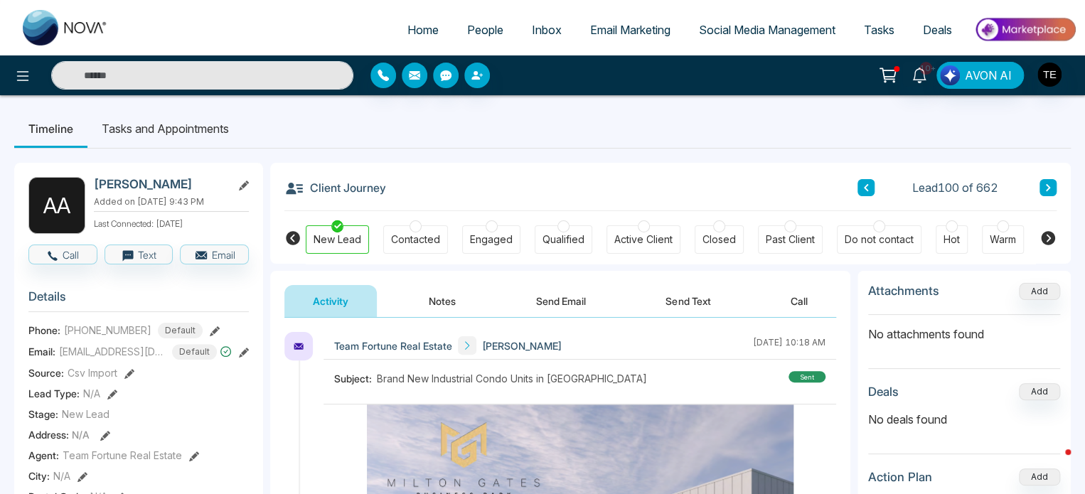
click at [1050, 188] on icon at bounding box center [1048, 187] width 4 height 7
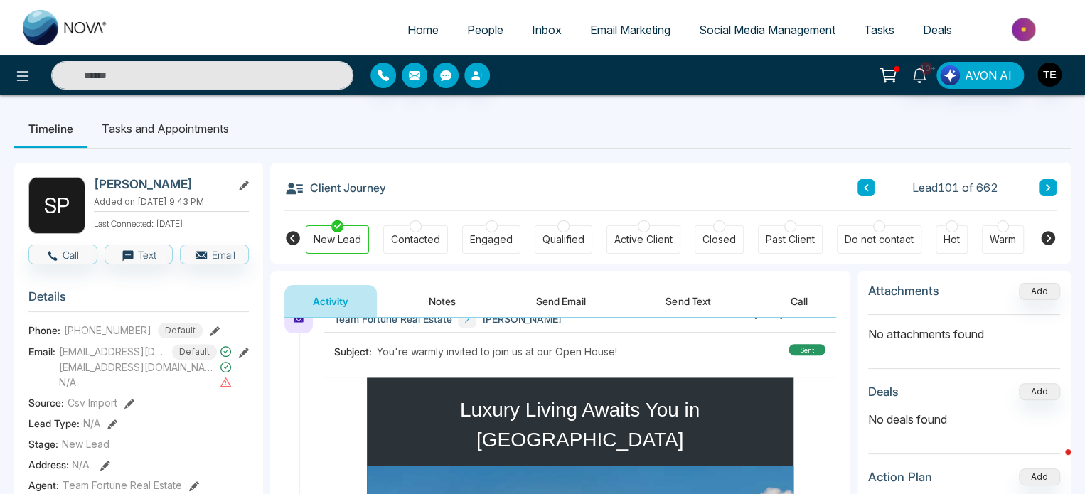
click at [1052, 186] on button at bounding box center [1048, 187] width 17 height 17
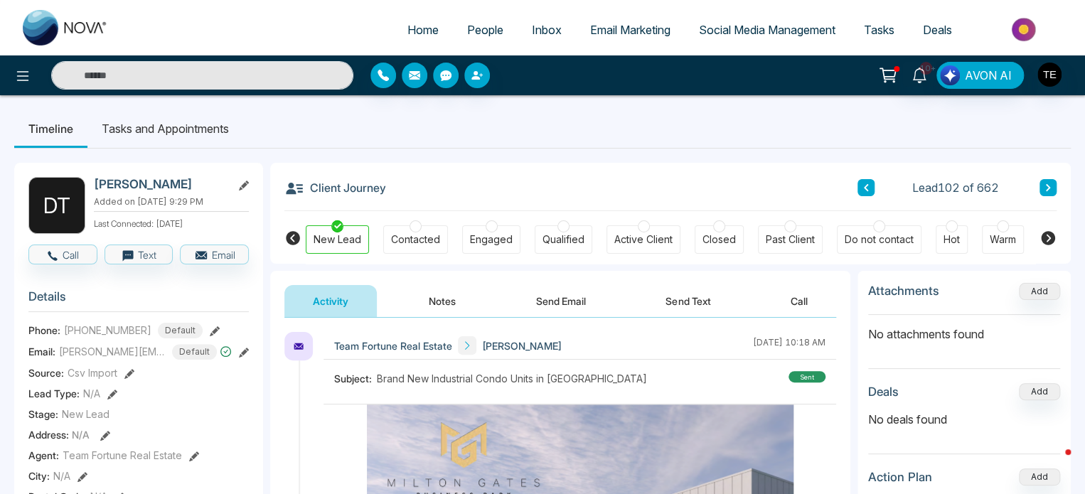
click at [1051, 189] on icon at bounding box center [1048, 187] width 7 height 9
click at [613, 184] on div "Client Journey Lead 103 of 662" at bounding box center [670, 187] width 772 height 48
click at [1047, 188] on icon at bounding box center [1048, 187] width 7 height 9
